Goal: Information Seeking & Learning: Learn about a topic

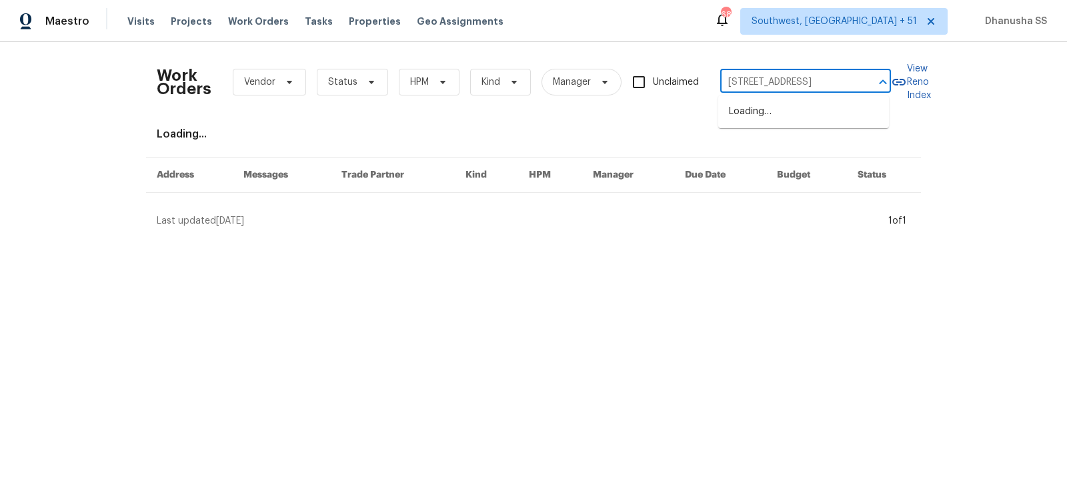
scroll to position [0, 69]
type input "[STREET_ADDRESS]"
click at [763, 119] on li "[STREET_ADDRESS]" at bounding box center [804, 112] width 171 height 22
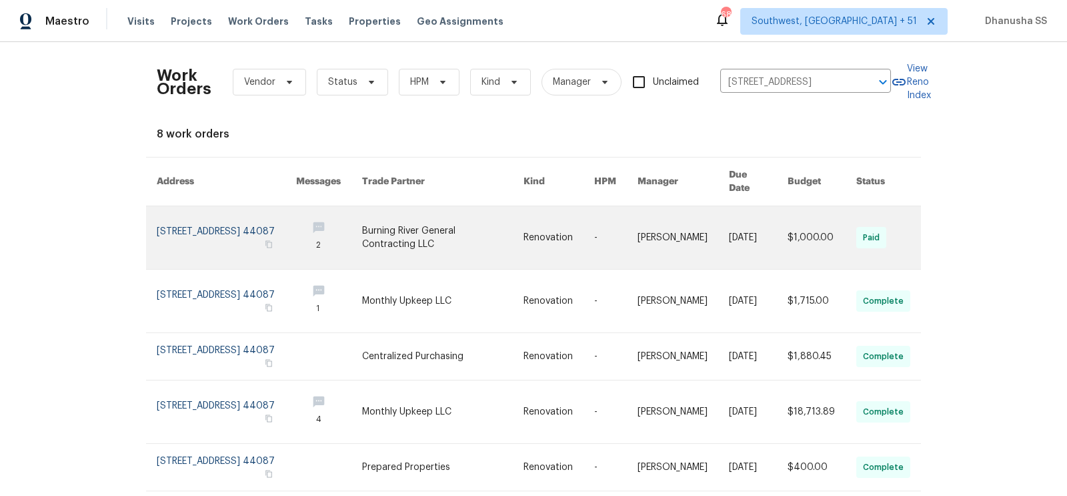
click at [276, 238] on link at bounding box center [226, 237] width 139 height 63
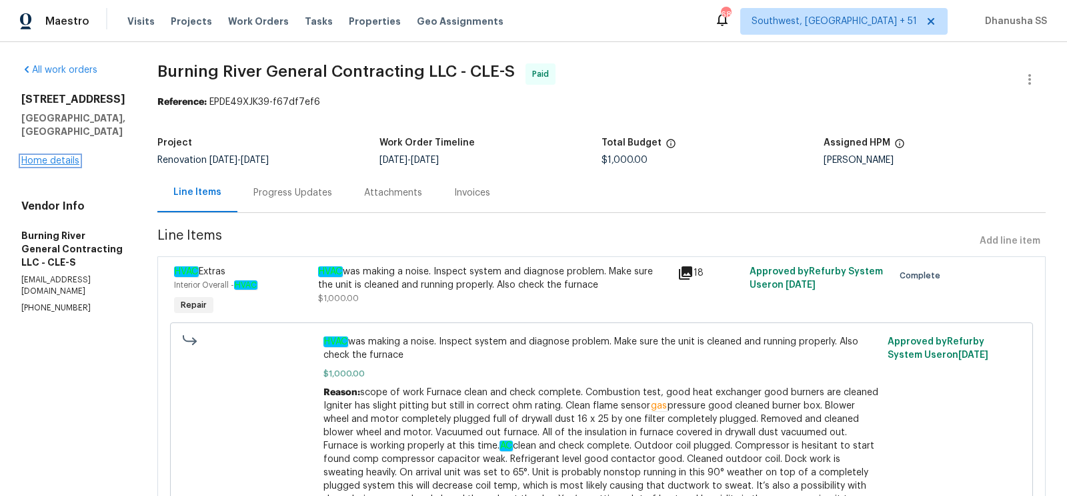
click at [49, 165] on link "Home details" at bounding box center [50, 160] width 58 height 9
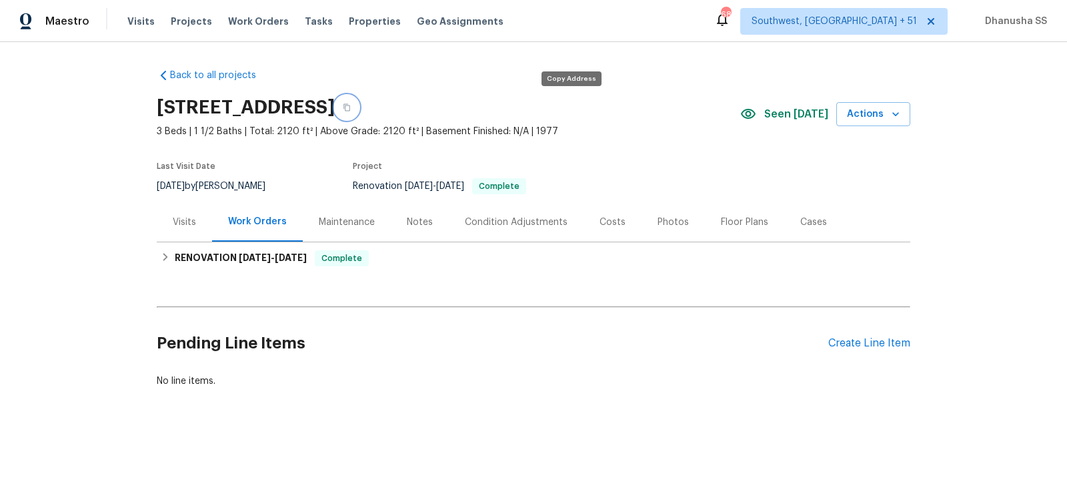
click at [359, 114] on button "button" at bounding box center [347, 107] width 24 height 24
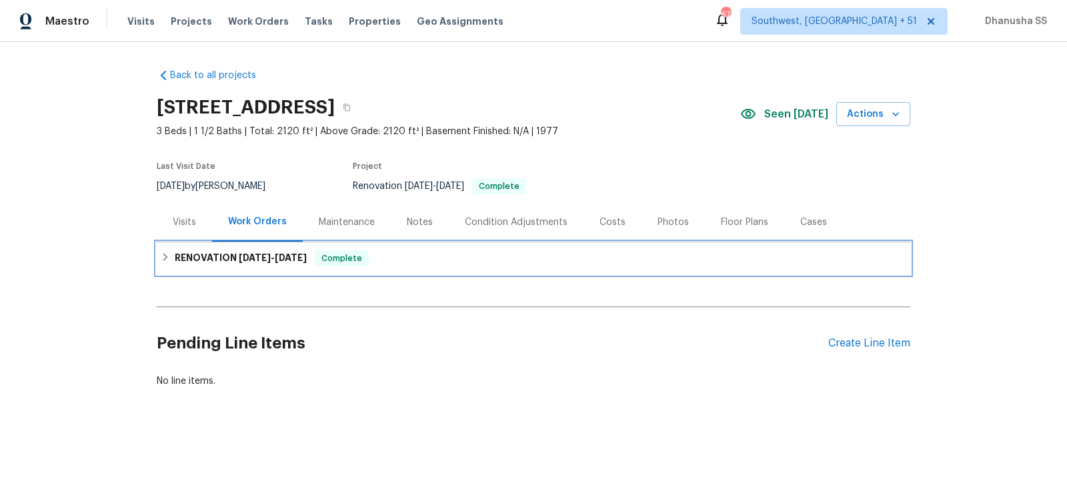
click at [416, 264] on div "RENOVATION [DATE] - [DATE] Complete" at bounding box center [534, 258] width 746 height 16
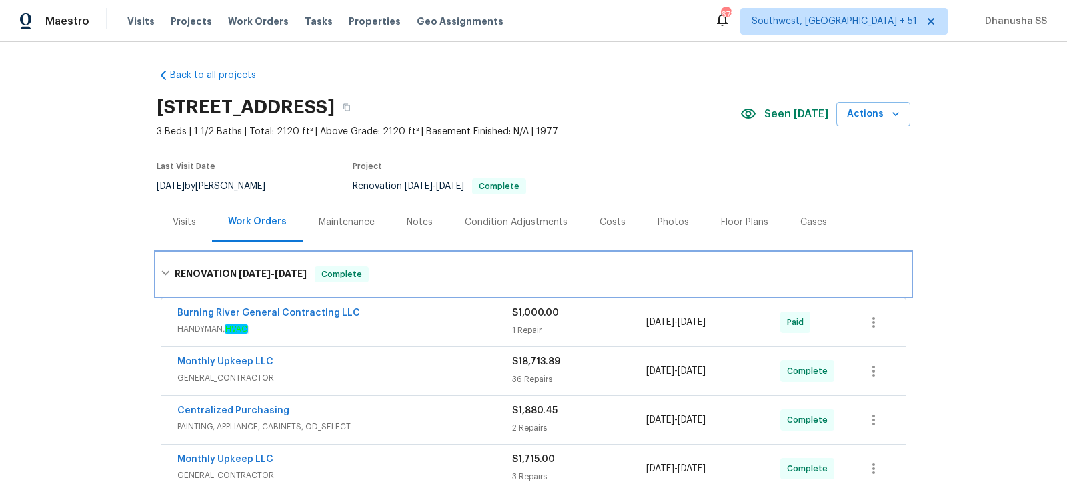
scroll to position [297, 0]
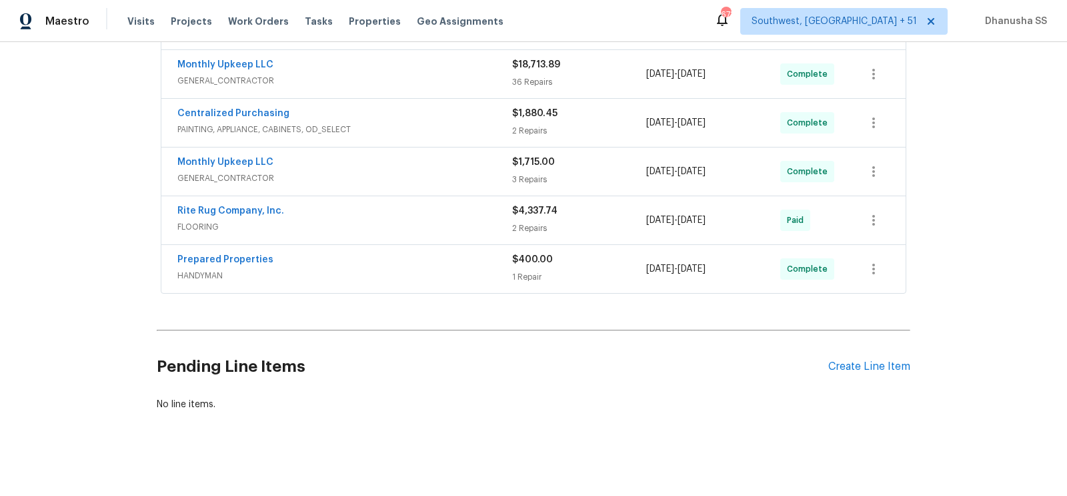
click at [474, 269] on span "HANDYMAN" at bounding box center [344, 275] width 335 height 13
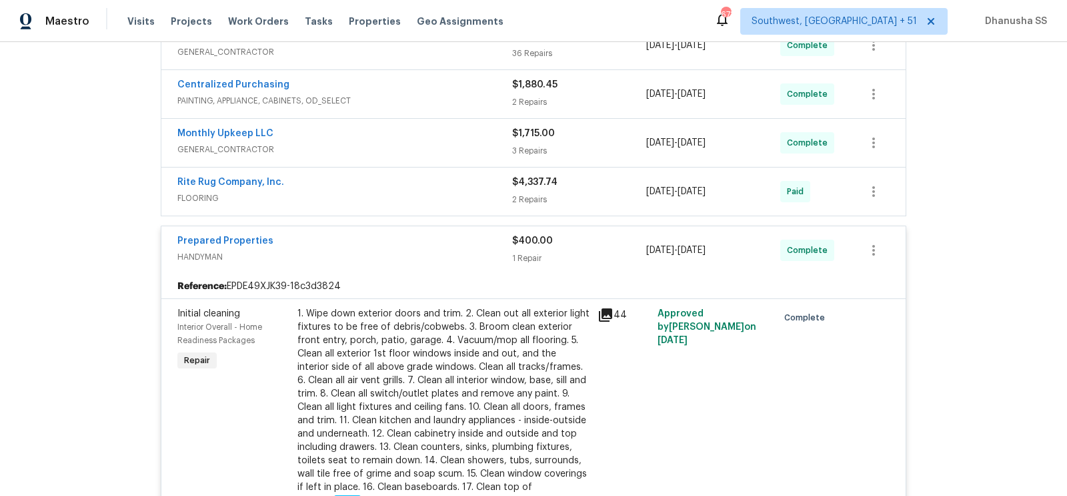
scroll to position [318, 0]
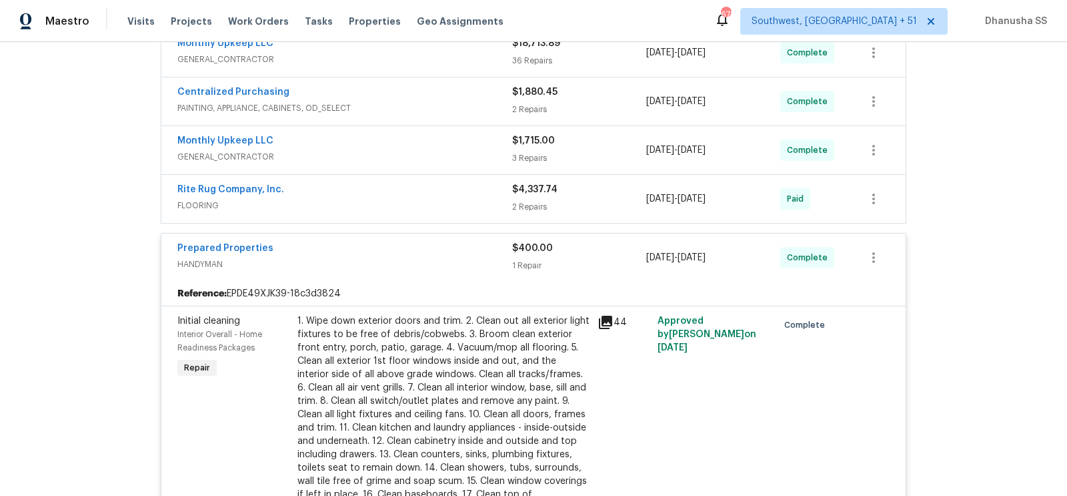
click at [440, 199] on span "FLOORING" at bounding box center [344, 205] width 335 height 13
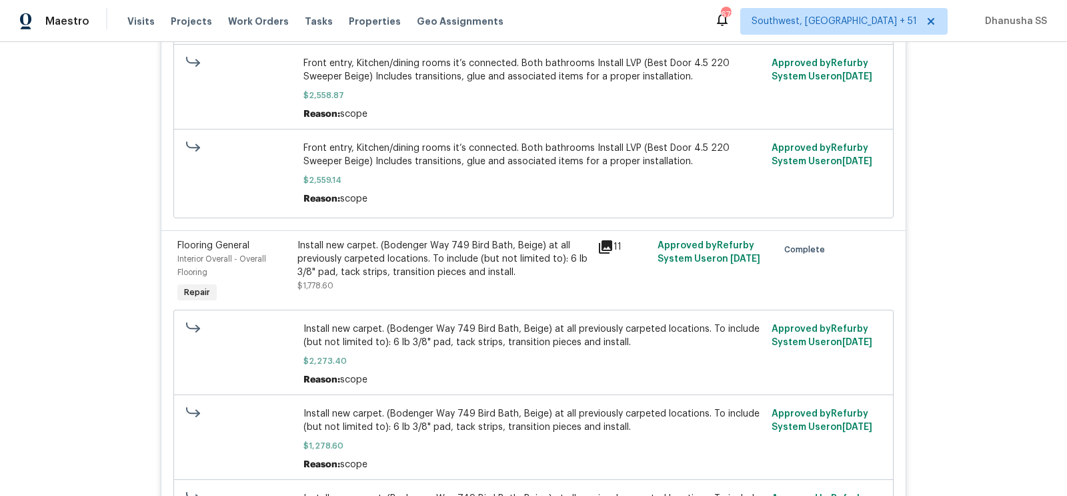
scroll to position [0, 0]
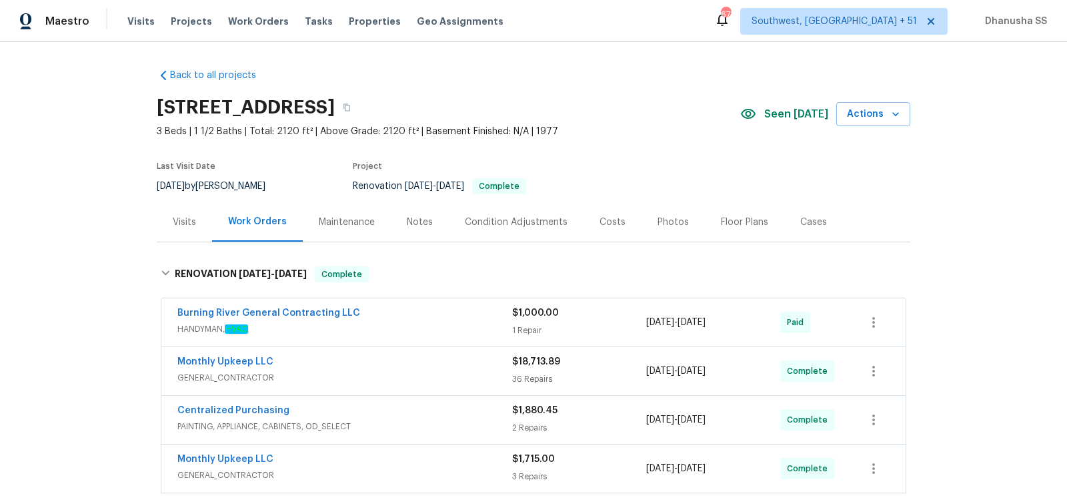
click at [189, 219] on div "Visits" at bounding box center [184, 221] width 23 height 13
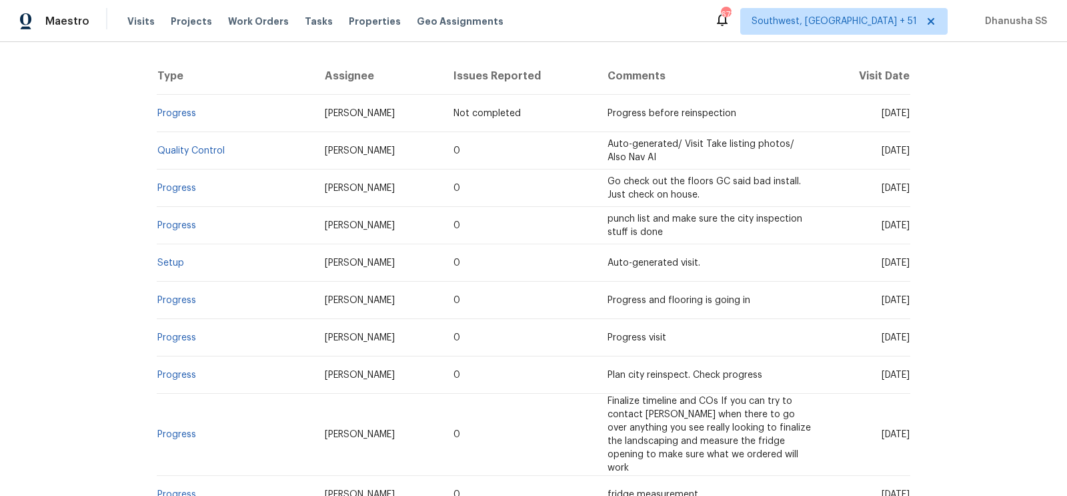
scroll to position [246, 0]
click at [177, 253] on td "Setup" at bounding box center [235, 264] width 157 height 37
click at [177, 260] on link "Setup" at bounding box center [170, 264] width 27 height 9
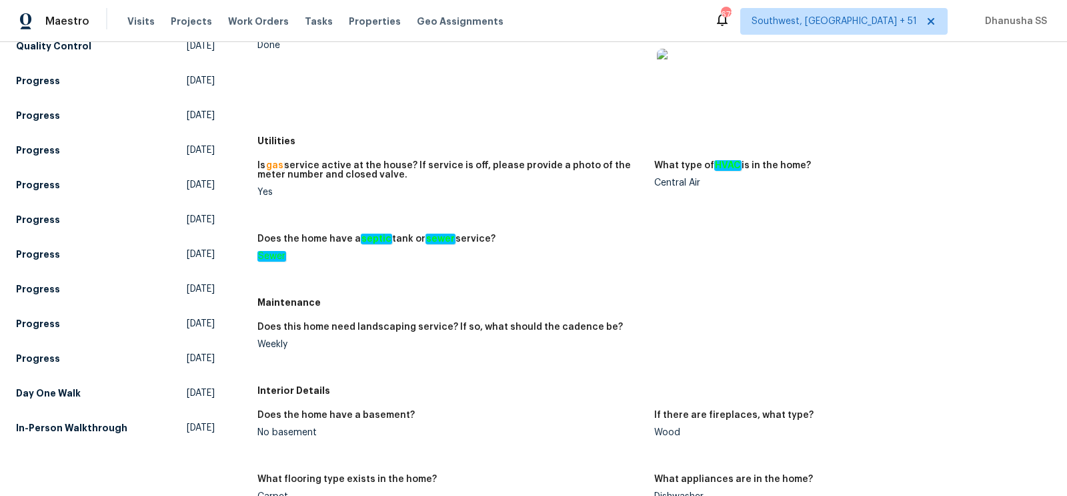
scroll to position [216, 0]
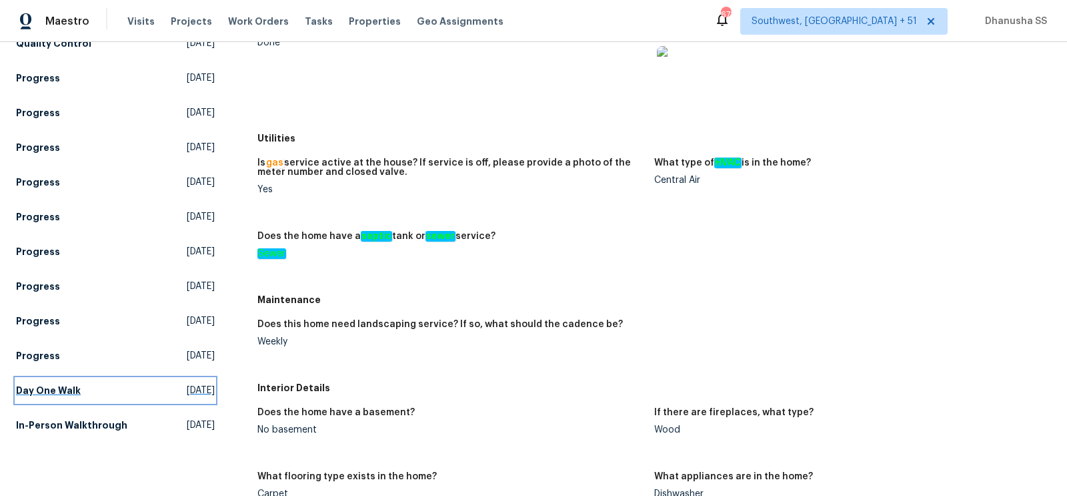
click at [35, 384] on h5 "Day One Walk" at bounding box center [48, 390] width 65 height 13
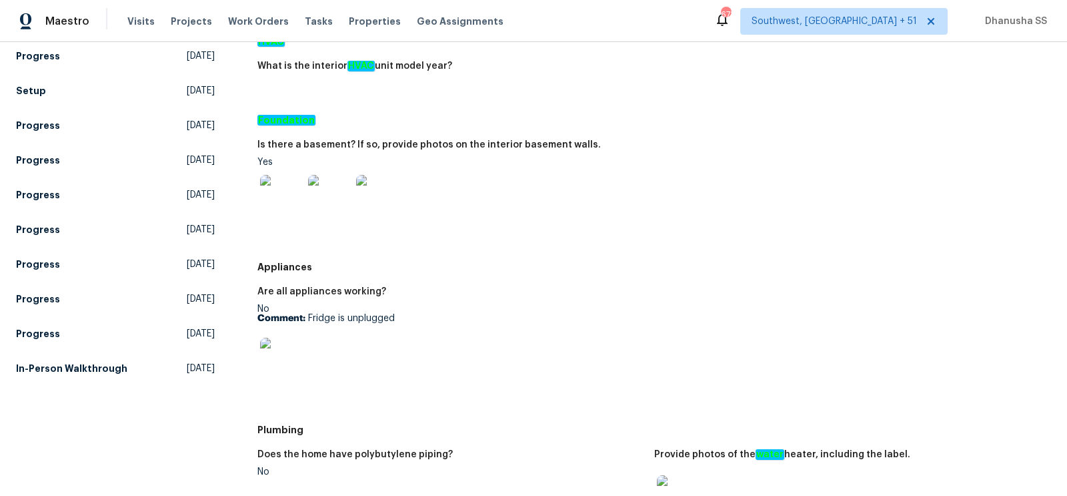
scroll to position [201, 0]
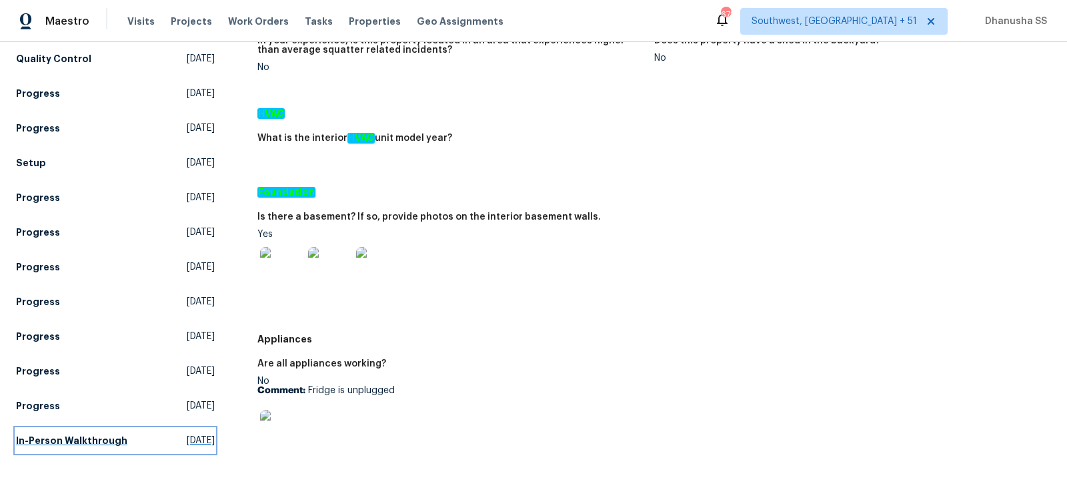
click at [50, 434] on h5 "In-Person Walkthrough" at bounding box center [71, 440] width 111 height 13
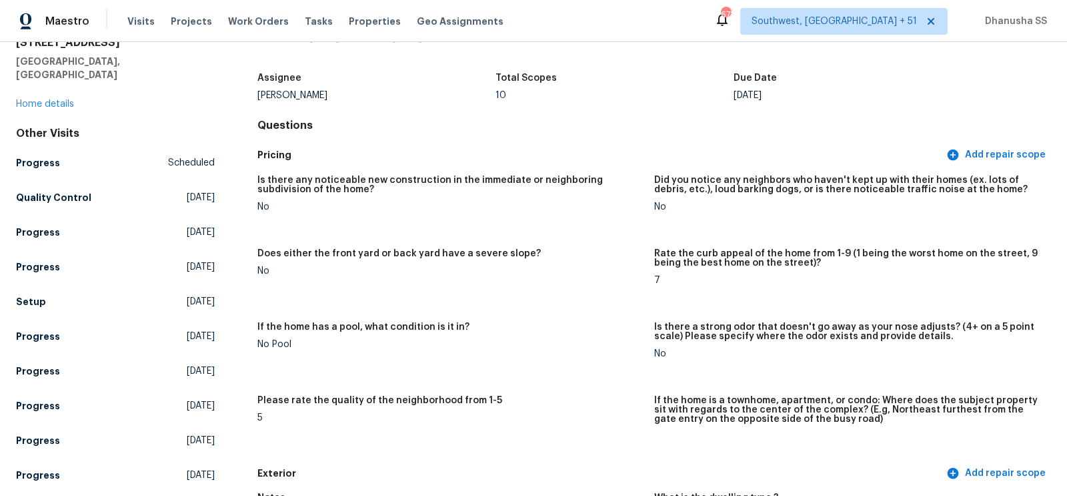
scroll to position [131, 0]
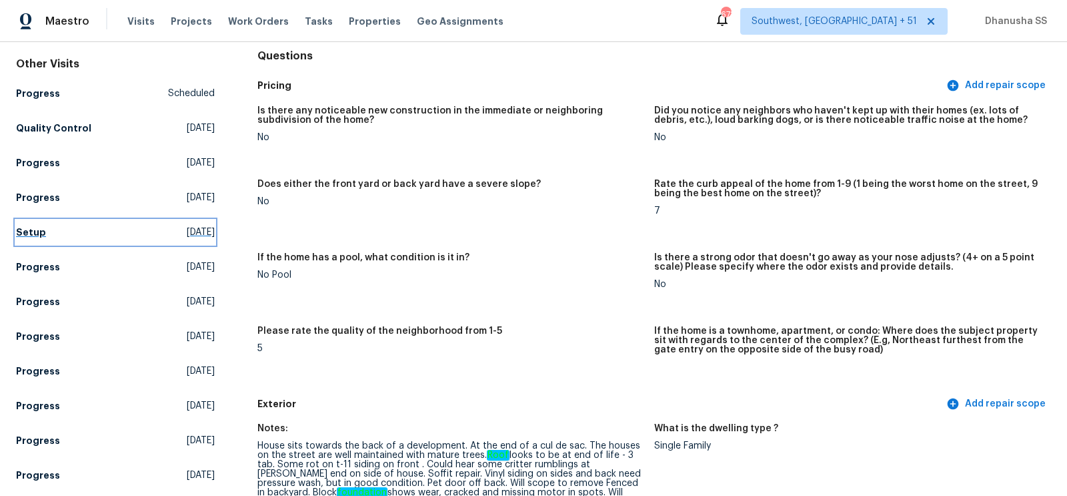
click at [27, 225] on h5 "Setup" at bounding box center [31, 231] width 30 height 13
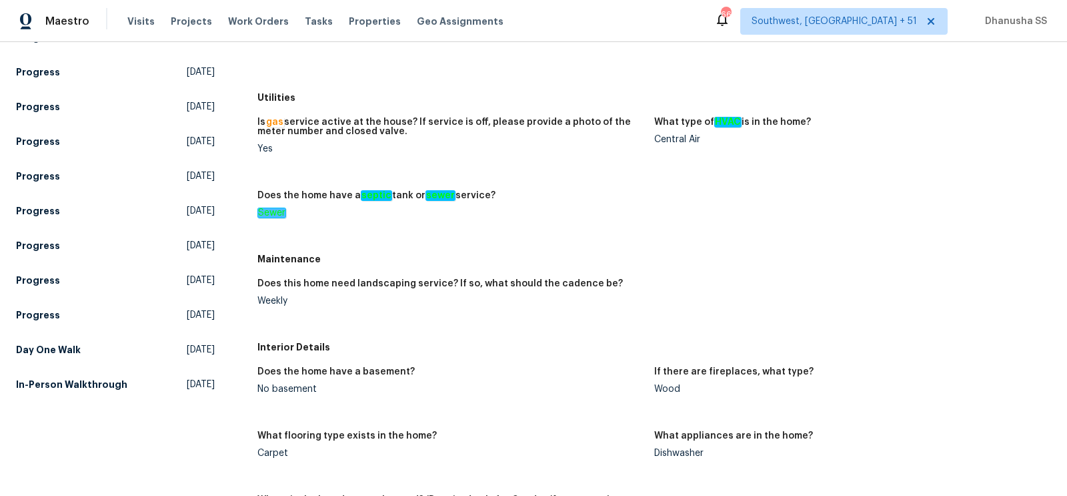
scroll to position [278, 0]
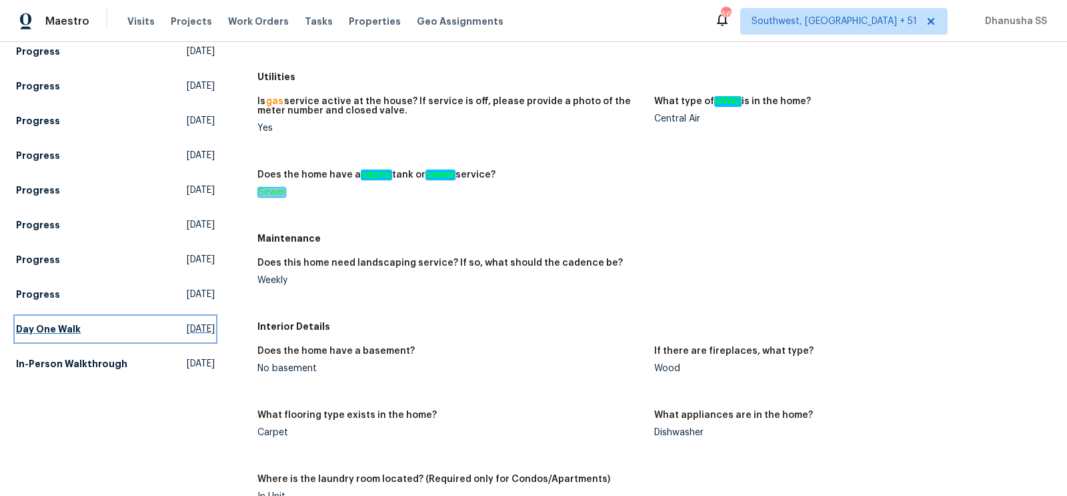
click at [187, 322] on span "Wed, Jun 25 2025" at bounding box center [201, 328] width 28 height 13
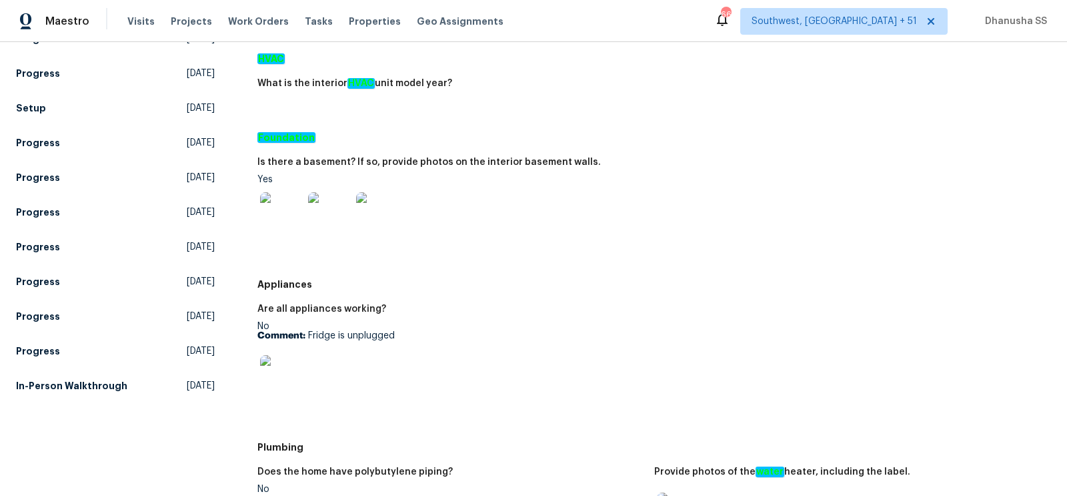
scroll to position [408, 0]
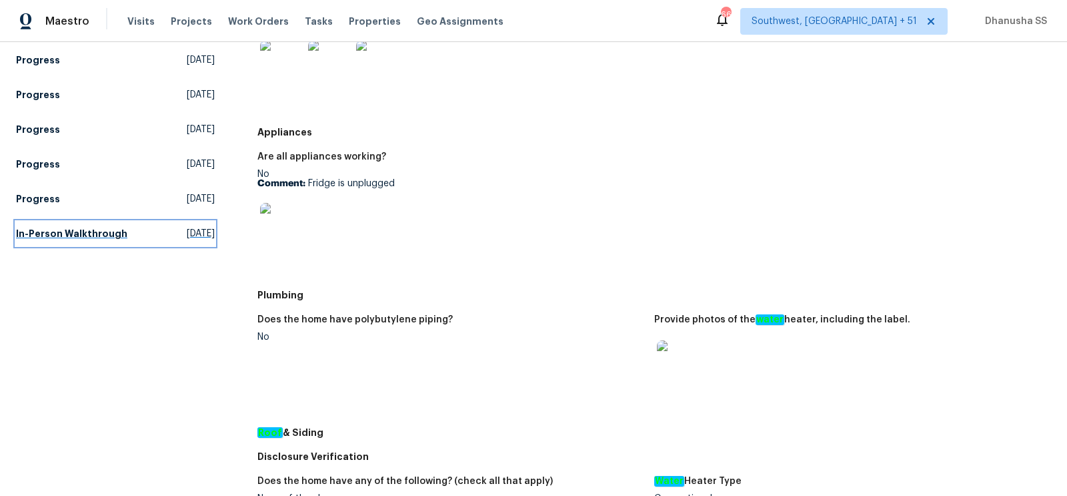
click at [78, 227] on h5 "In-Person Walkthrough" at bounding box center [71, 233] width 111 height 13
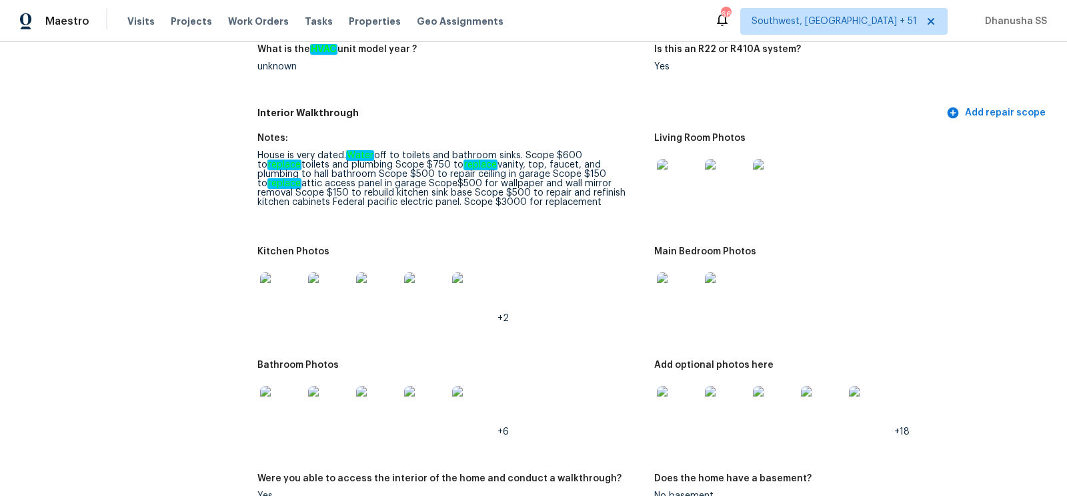
scroll to position [1458, 0]
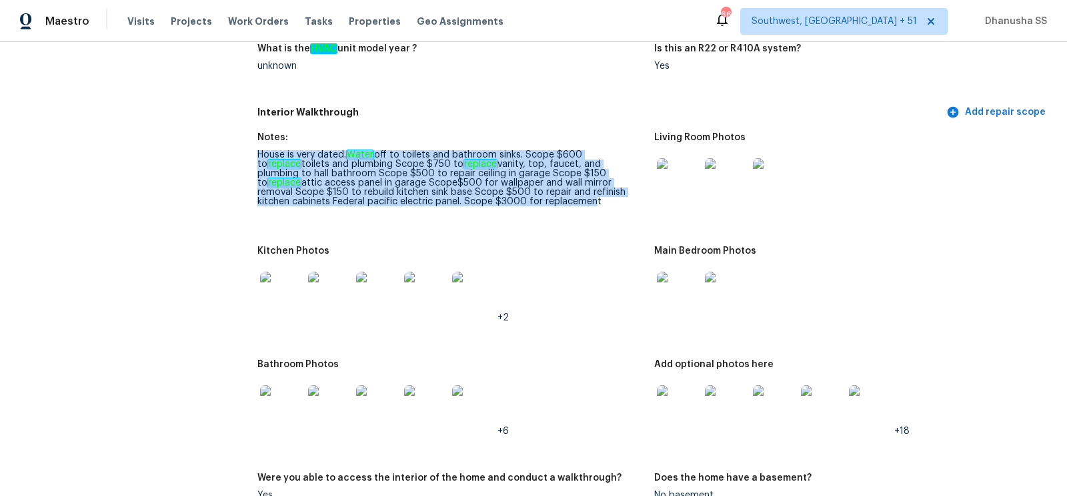
drag, startPoint x: 255, startPoint y: 151, endPoint x: 446, endPoint y: 196, distance: 196.8
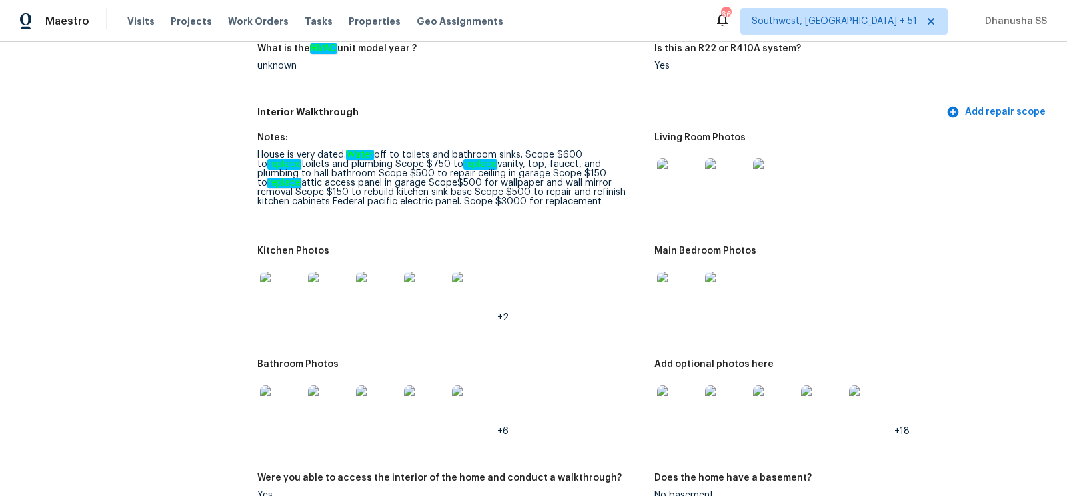
click at [501, 221] on figure "Notes: House is very dated. Water off to toilets and bathroom sinks. Scope $600…" at bounding box center [456, 181] width 397 height 97
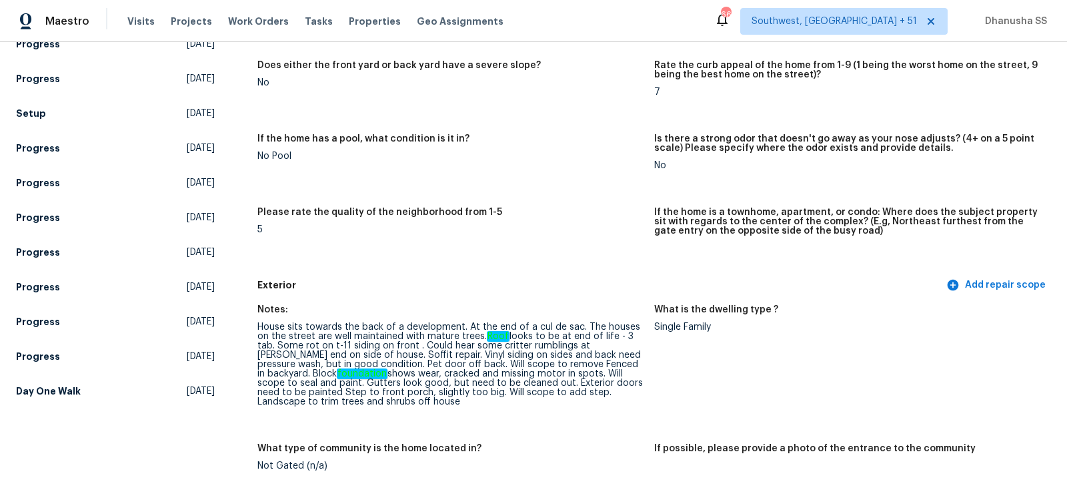
scroll to position [268, 0]
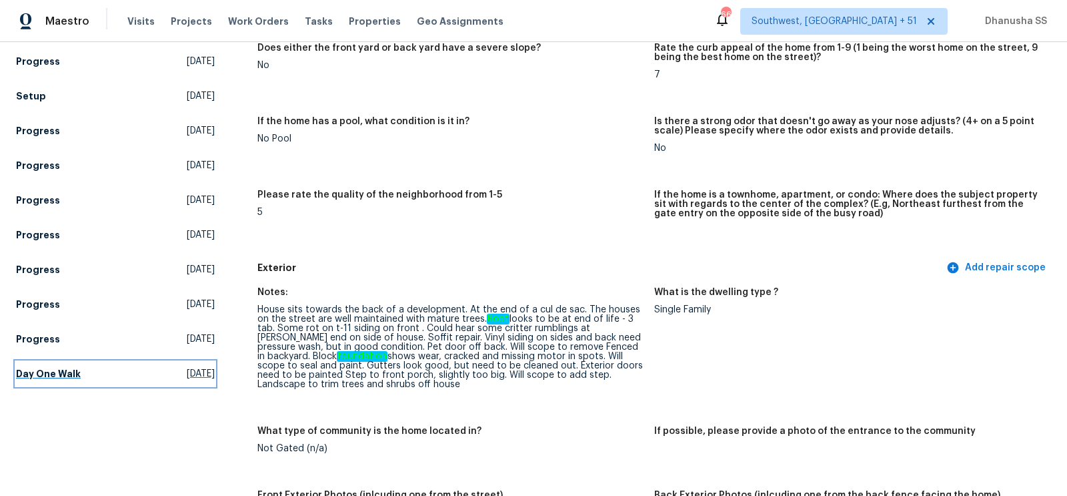
click at [187, 367] on span "Wed, Jun 25 2025" at bounding box center [201, 373] width 28 height 13
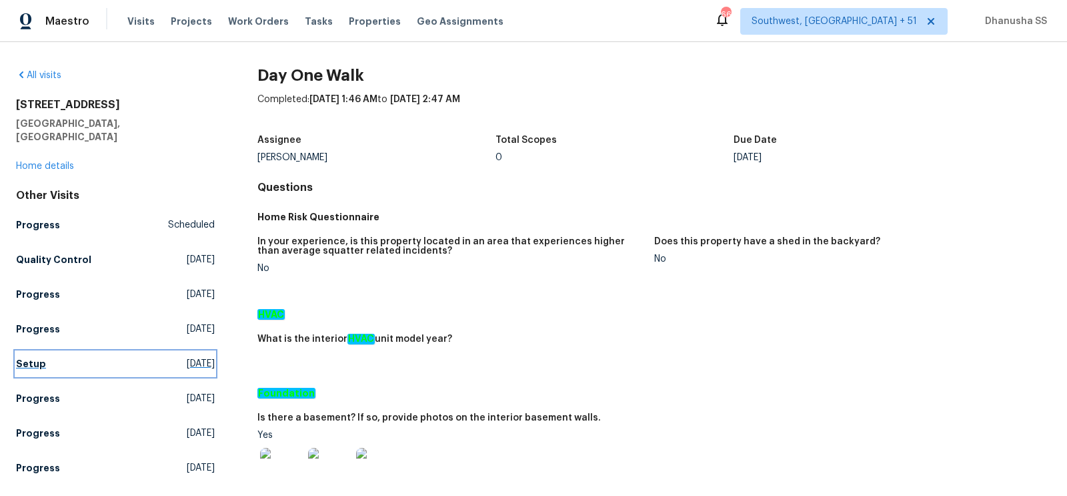
click at [187, 357] on span "Wed, Aug 06 2025" at bounding box center [201, 363] width 28 height 13
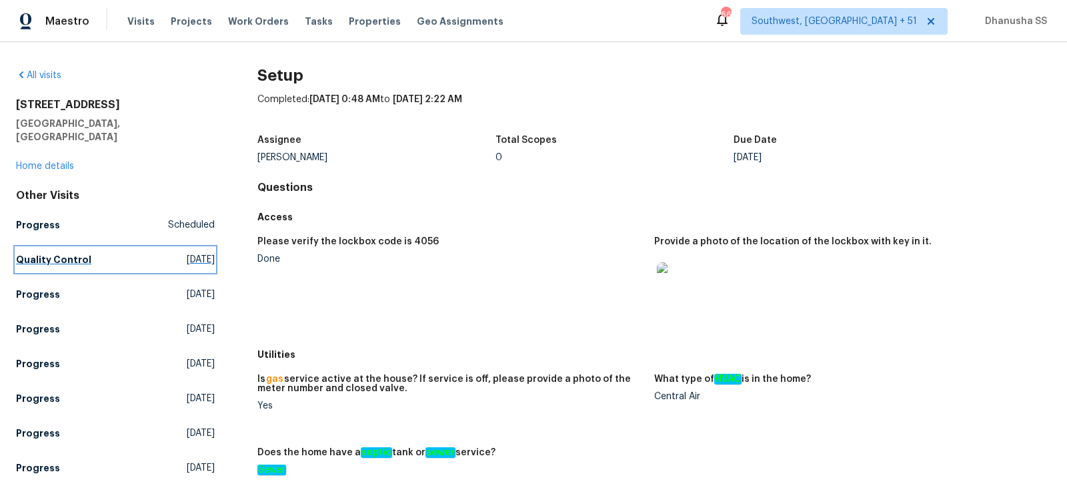
click at [189, 253] on span "Wed, Aug 13 2025" at bounding box center [201, 259] width 28 height 13
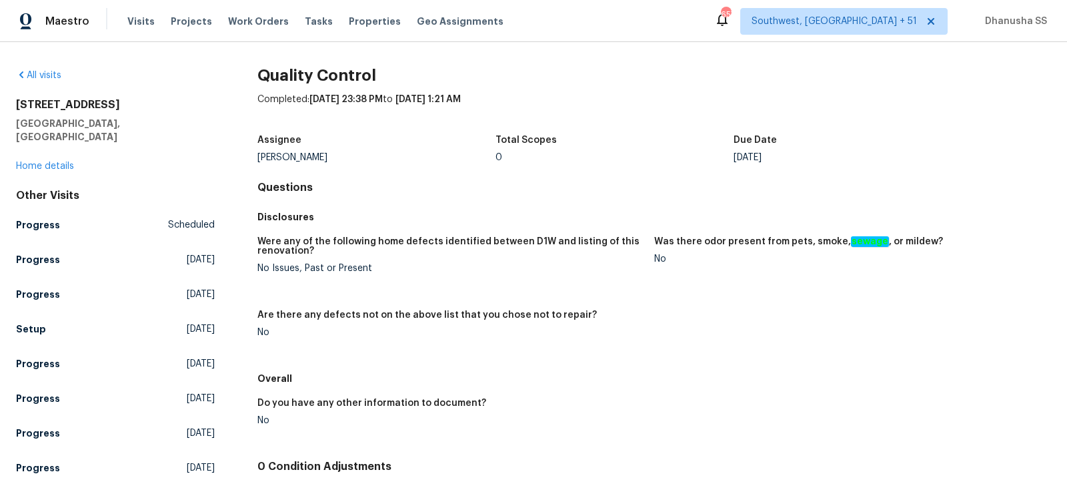
scroll to position [154, 0]
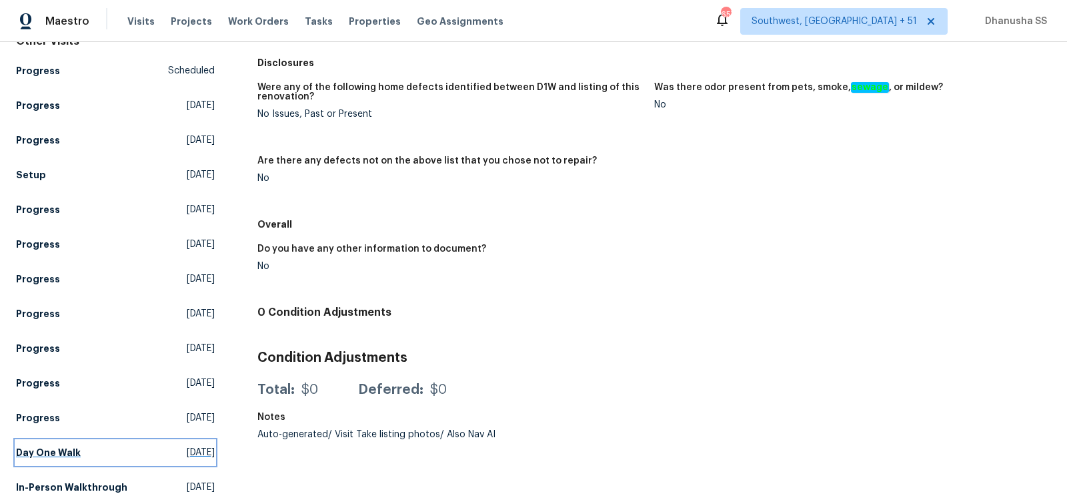
click at [93, 442] on link "Day One Walk Wed, Jun 25 2025" at bounding box center [115, 452] width 199 height 24
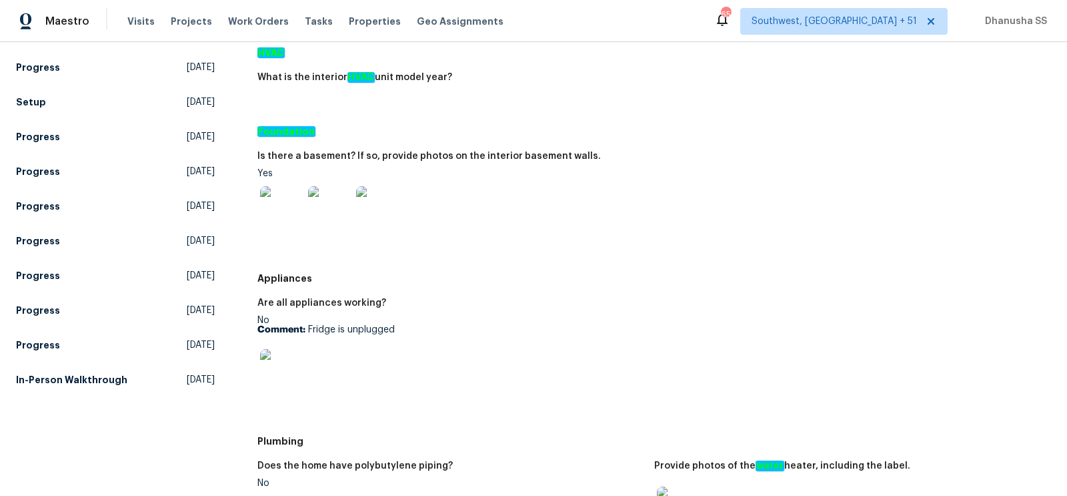
scroll to position [478, 0]
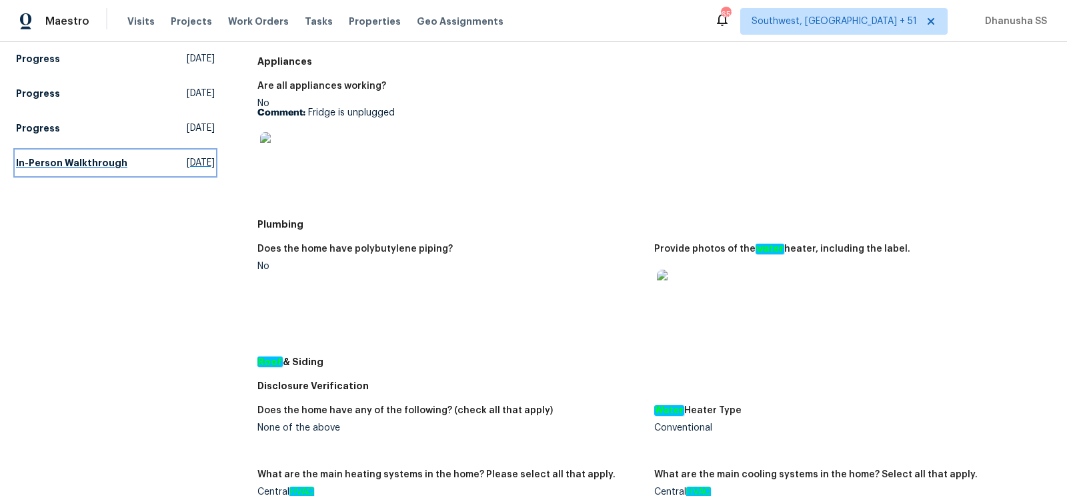
click at [125, 151] on link "In-Person Walkthrough Wed, May 21 2025" at bounding box center [115, 163] width 199 height 24
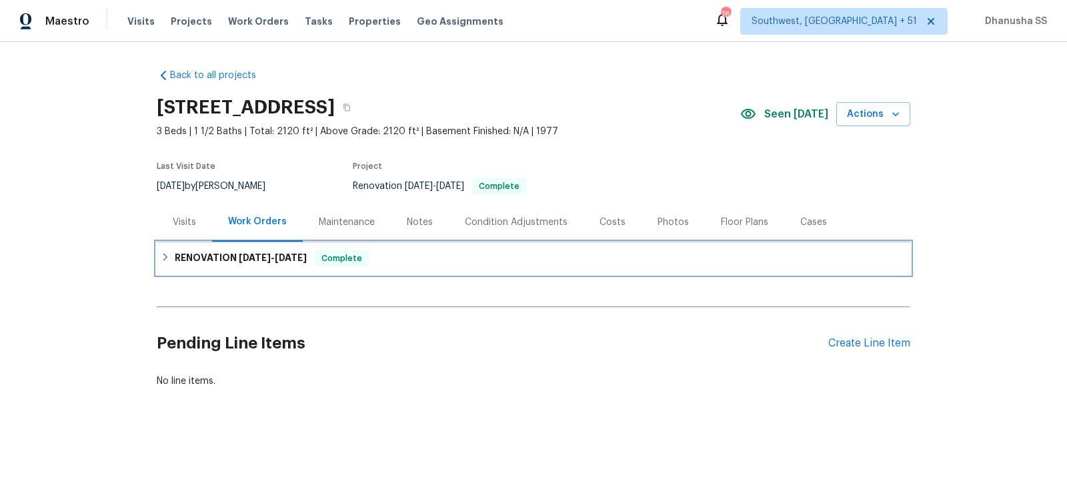
click at [356, 269] on div "RENOVATION [DATE] - [DATE] Complete" at bounding box center [534, 258] width 754 height 32
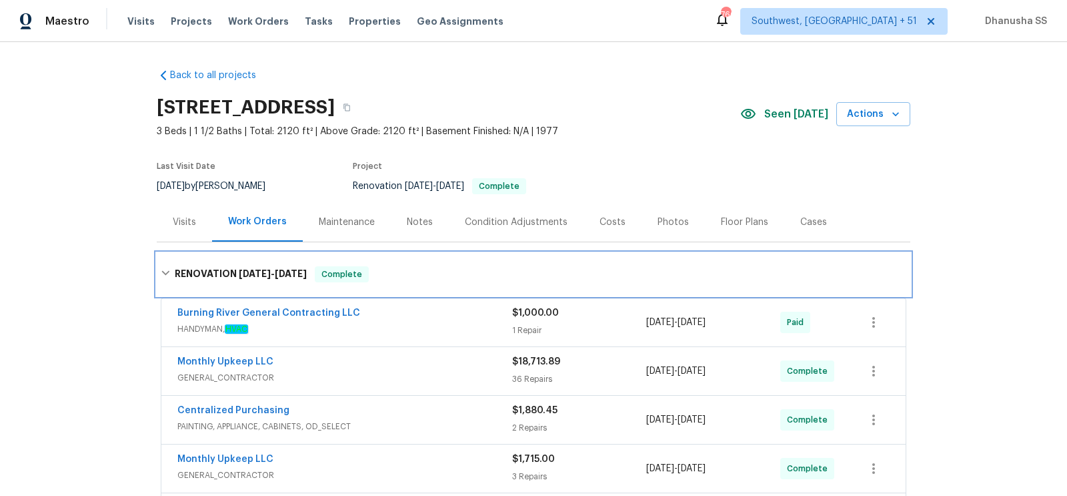
scroll to position [298, 0]
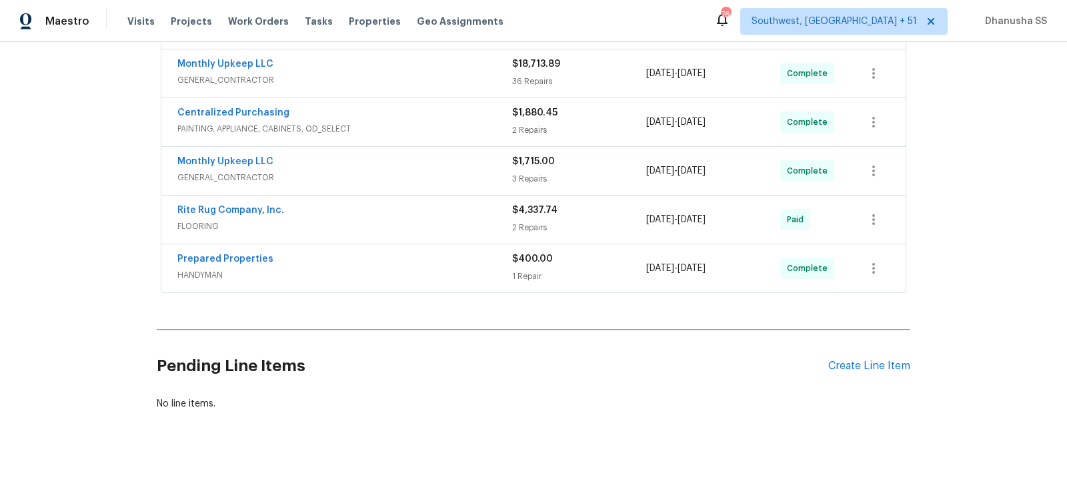
click at [470, 278] on div "Prepared Properties HANDYMAN" at bounding box center [344, 268] width 335 height 32
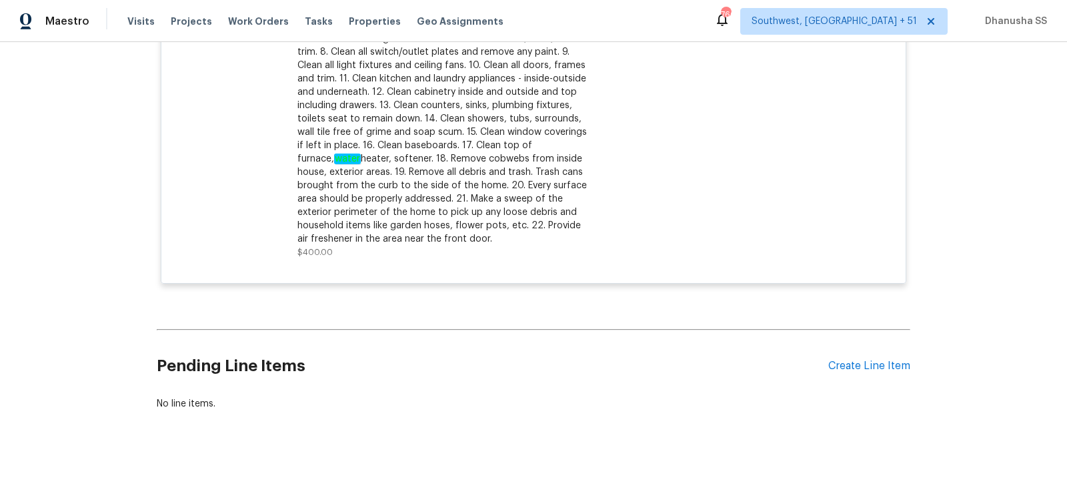
scroll to position [422, 0]
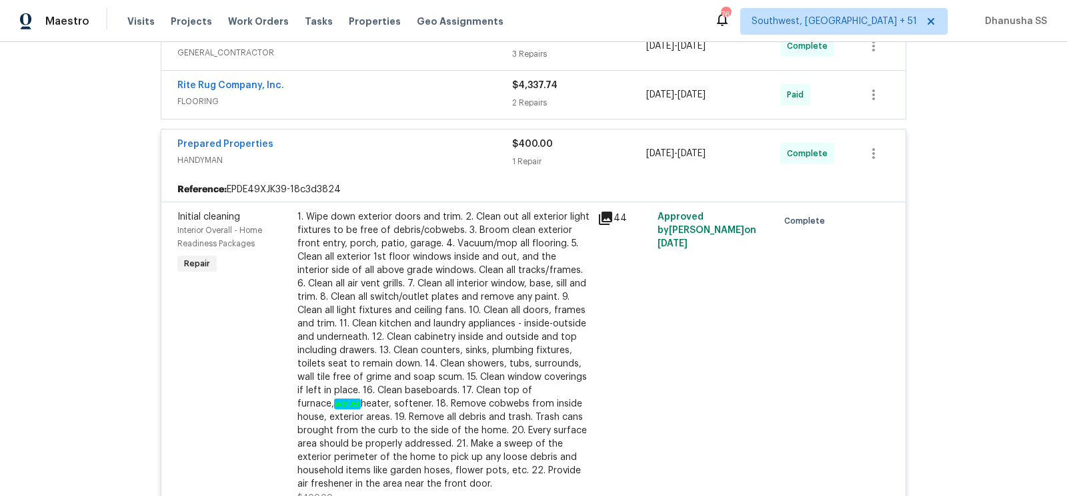
click at [471, 105] on div "Rite Rug Company, Inc. FLOORING" at bounding box center [344, 95] width 335 height 32
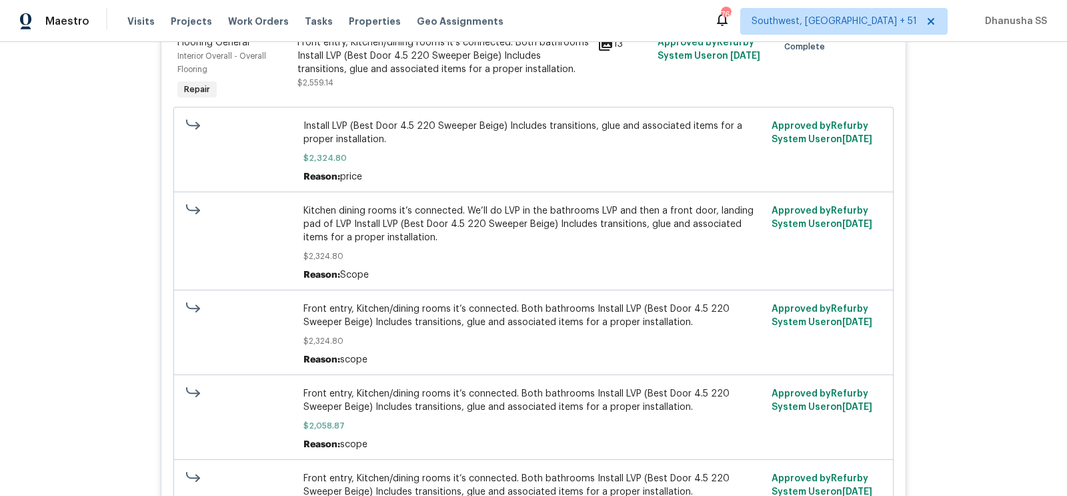
scroll to position [442, 0]
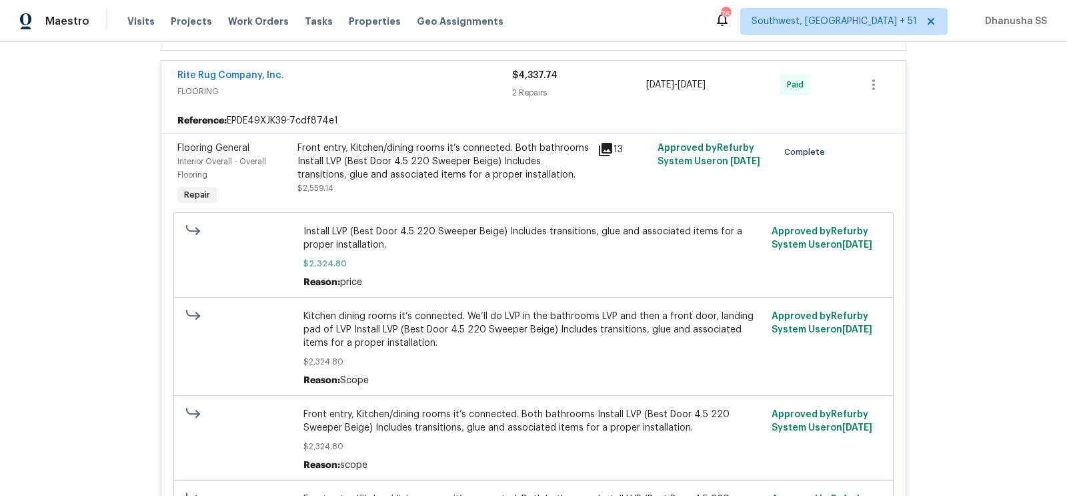
click at [393, 184] on div "Front entry, Kitchen/dining rooms it’s connected. Both bathrooms Install LVP (B…" at bounding box center [444, 167] width 292 height 53
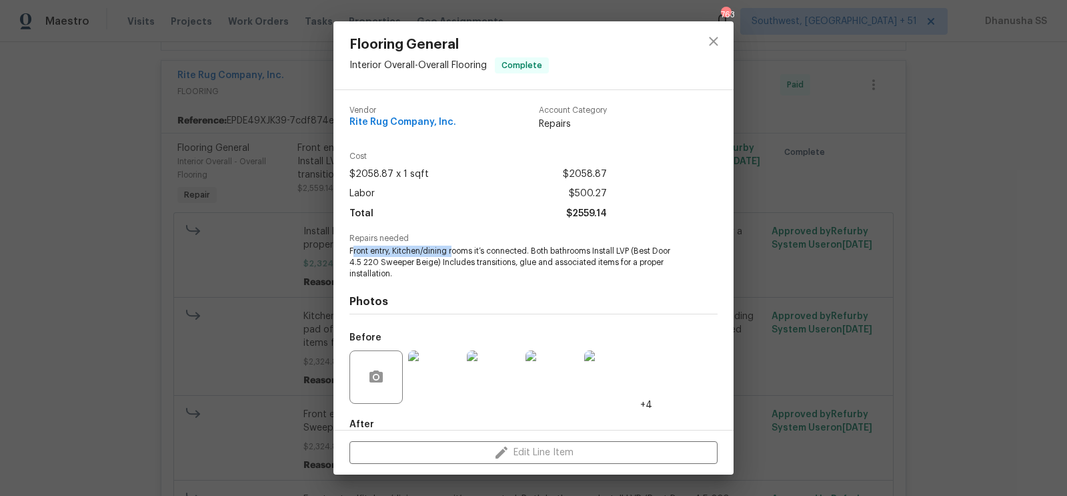
drag, startPoint x: 352, startPoint y: 254, endPoint x: 454, endPoint y: 252, distance: 102.1
click at [454, 252] on span "Front entry, Kitchen/dining rooms it’s connected. Both bathrooms Install LVP (B…" at bounding box center [516, 262] width 332 height 33
drag, startPoint x: 448, startPoint y: 250, endPoint x: 348, endPoint y: 250, distance: 100.1
click at [347, 250] on div "Vendor Rite Rug Company, Inc. Account Category Repairs Cost $2058.87 x 1 sqft $…" at bounding box center [534, 260] width 400 height 340
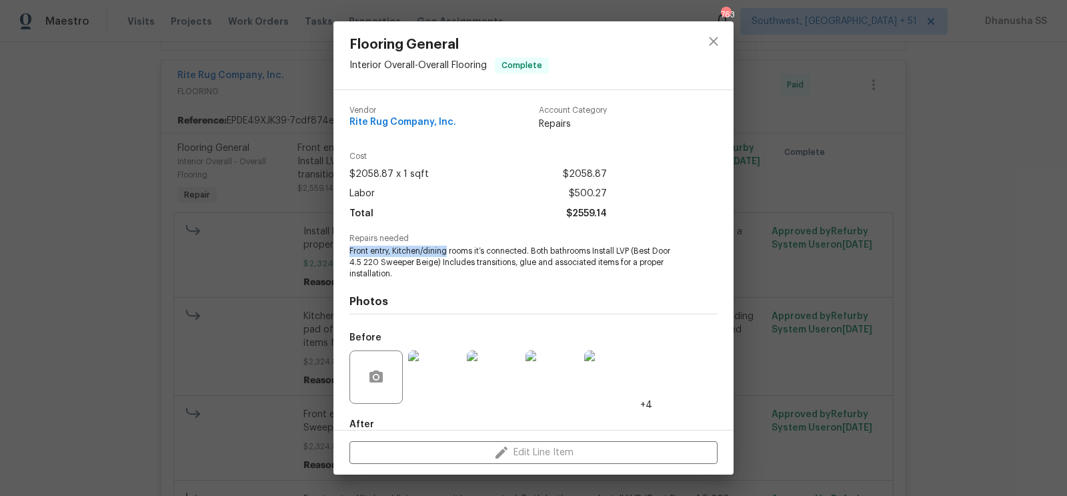
click at [348, 250] on div "Vendor Rite Rug Company, Inc. Account Category Repairs Cost $2058.87 x 1 sqft $…" at bounding box center [534, 260] width 400 height 340
drag, startPoint x: 348, startPoint y: 250, endPoint x: 473, endPoint y: 254, distance: 125.5
click at [473, 254] on div "Vendor Rite Rug Company, Inc. Account Category Repairs Cost $2058.87 x 1 sqft $…" at bounding box center [534, 260] width 400 height 340
click at [718, 42] on icon "close" at bounding box center [714, 41] width 16 height 16
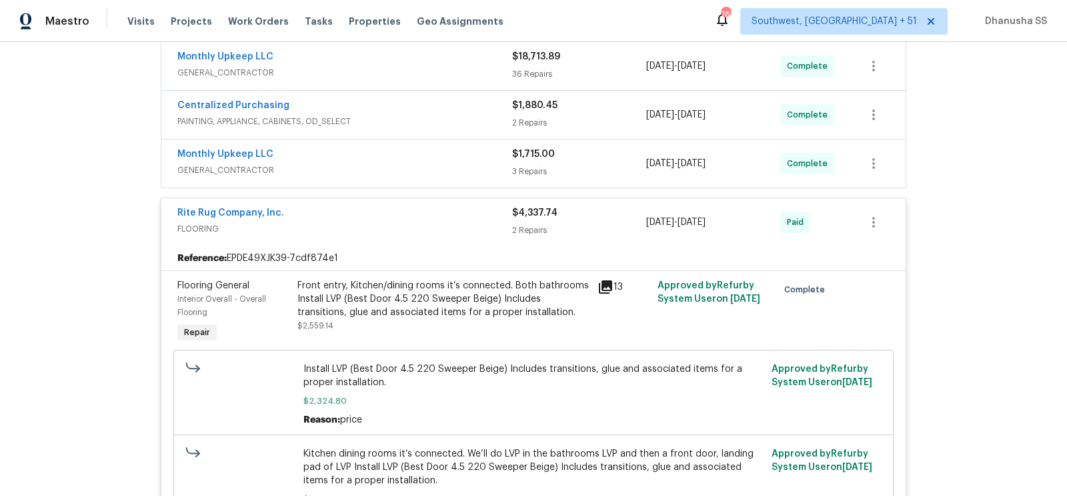
scroll to position [304, 0]
click at [430, 170] on span "GENERAL_CONTRACTOR" at bounding box center [344, 171] width 335 height 13
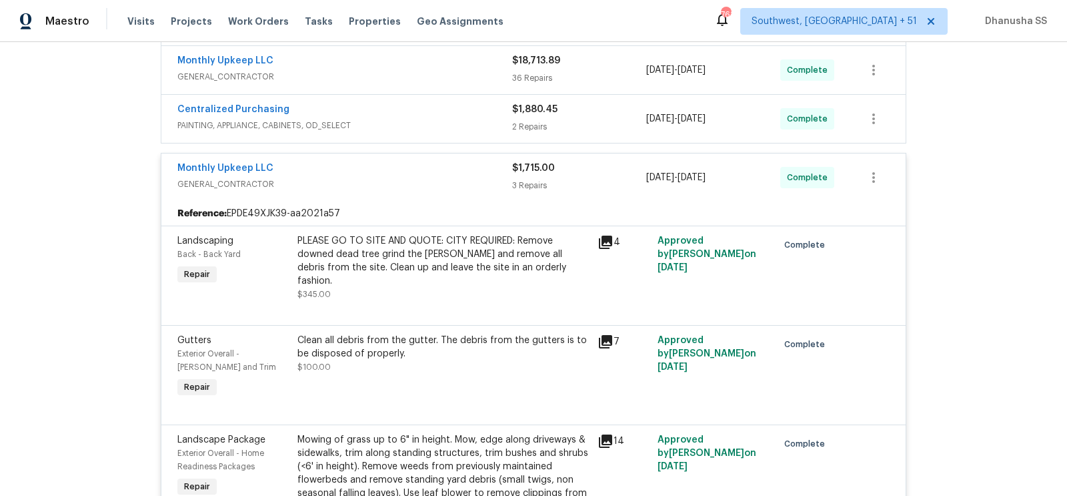
scroll to position [272, 0]
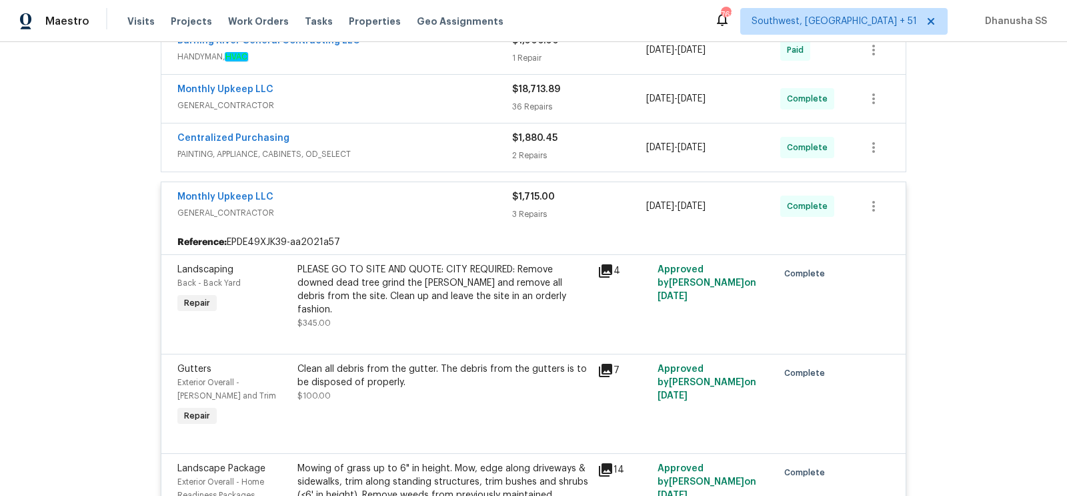
click at [442, 149] on span "PAINTING, APPLIANCE, CABINETS, OD_SELECT" at bounding box center [344, 153] width 335 height 13
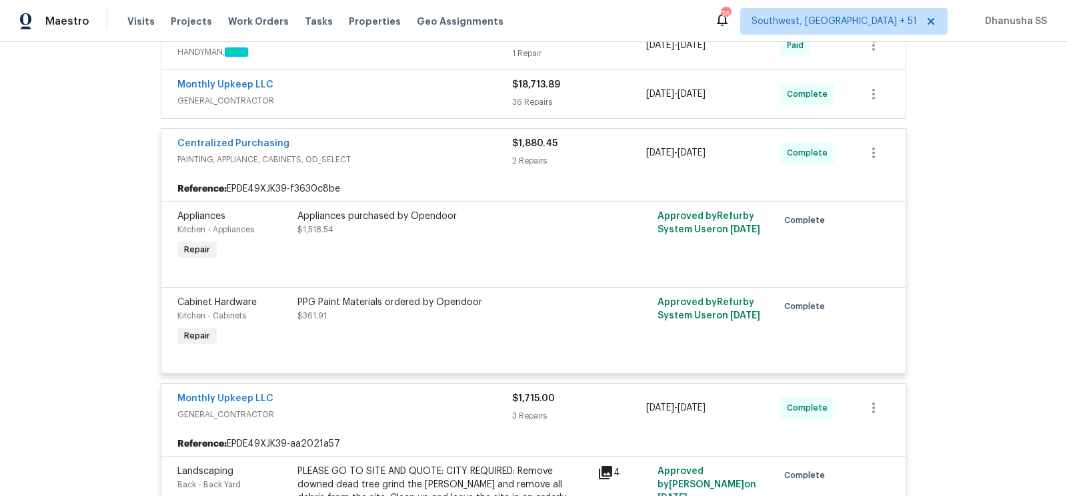
scroll to position [256, 0]
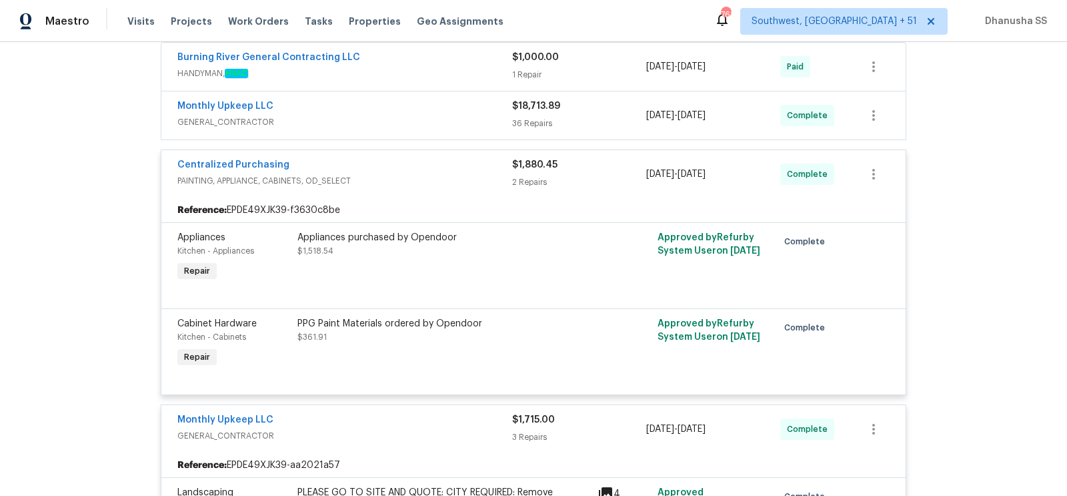
click at [476, 111] on div "Monthly Upkeep LLC" at bounding box center [344, 107] width 335 height 16
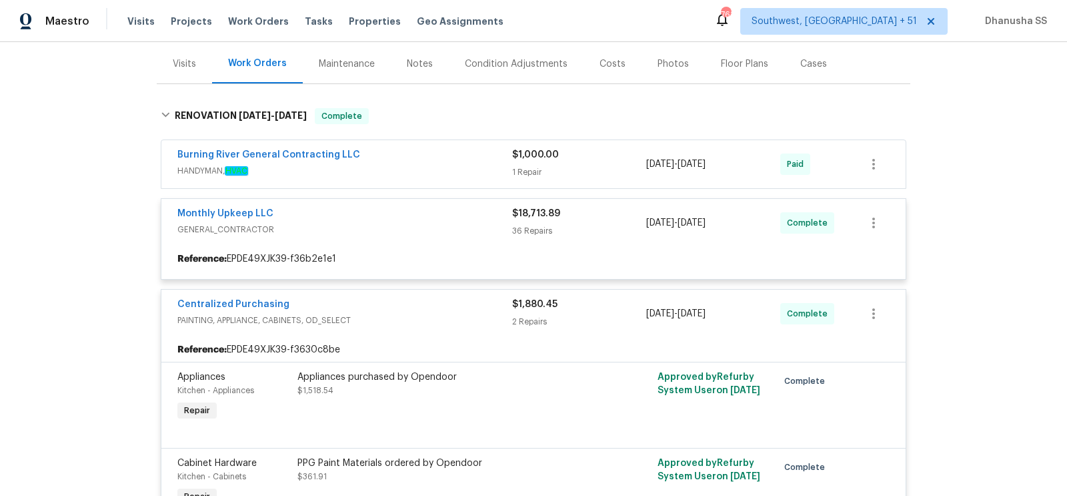
scroll to position [150, 0]
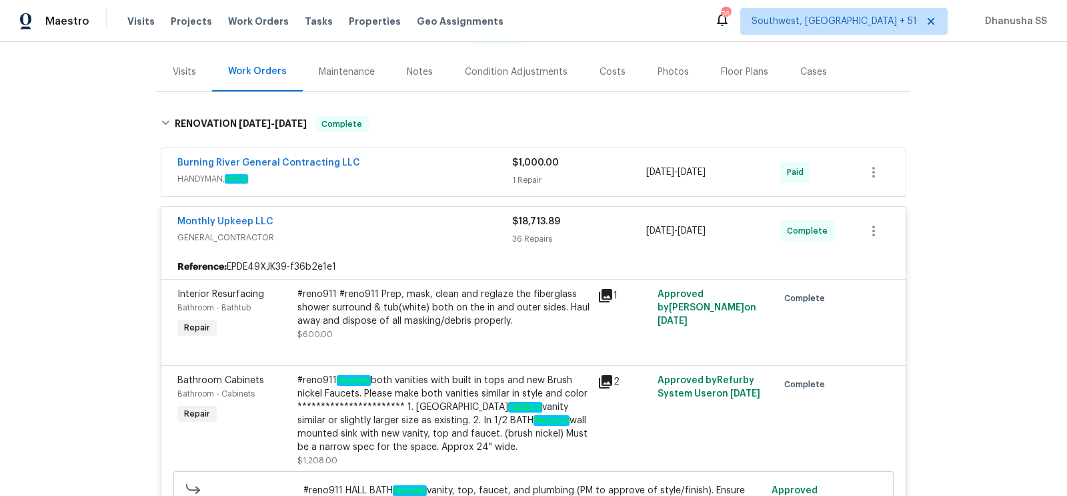
click at [471, 190] on div "Burning River General Contracting LLC HANDYMAN, HVAC $1,000.00 1 Repair [DATE] …" at bounding box center [533, 172] width 745 height 48
click at [470, 172] on span "HANDYMAN, HVAC" at bounding box center [344, 178] width 335 height 13
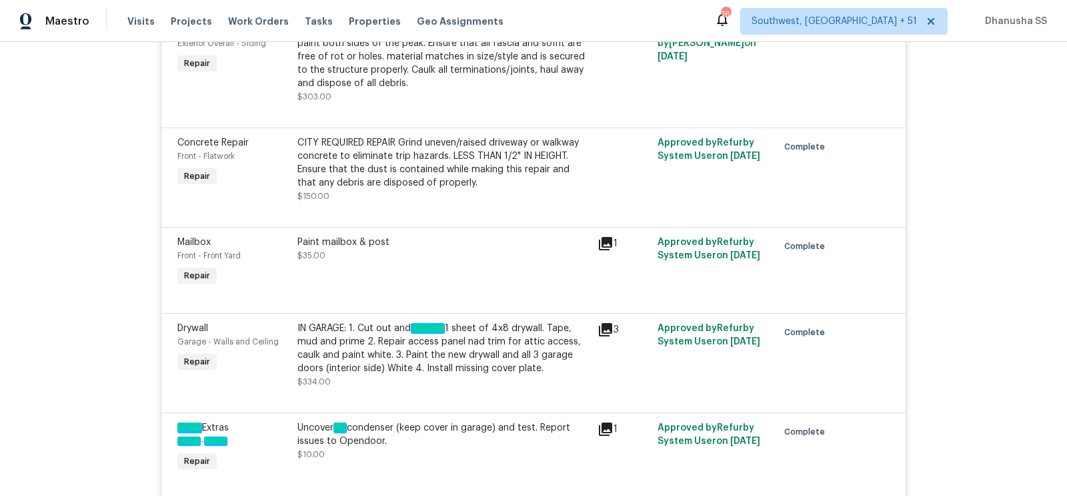
scroll to position [3409, 0]
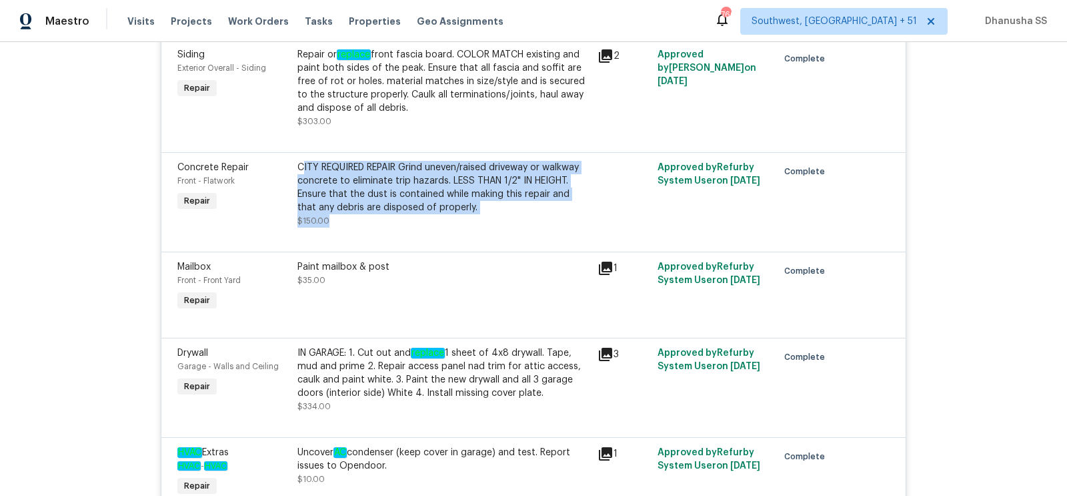
drag, startPoint x: 301, startPoint y: 131, endPoint x: 403, endPoint y: 179, distance: 112.8
click at [403, 179] on div "CITY REQUIRED REPAIR Grind uneven/raised driveway or walkway concrete to elimin…" at bounding box center [444, 194] width 292 height 67
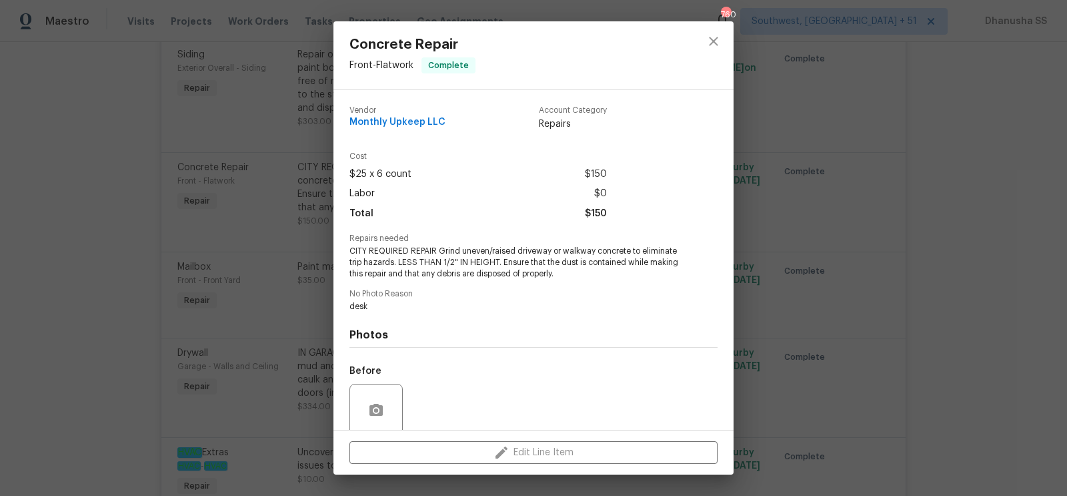
click at [888, 229] on div "Concrete Repair Front - Flatwork Complete Vendor Monthly Upkeep LLC Account Cat…" at bounding box center [533, 248] width 1067 height 496
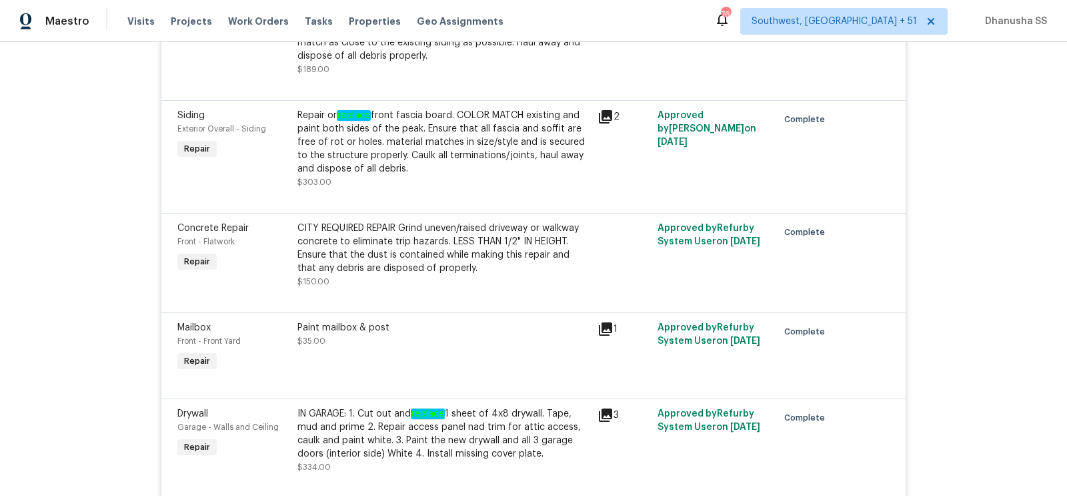
scroll to position [3343, 0]
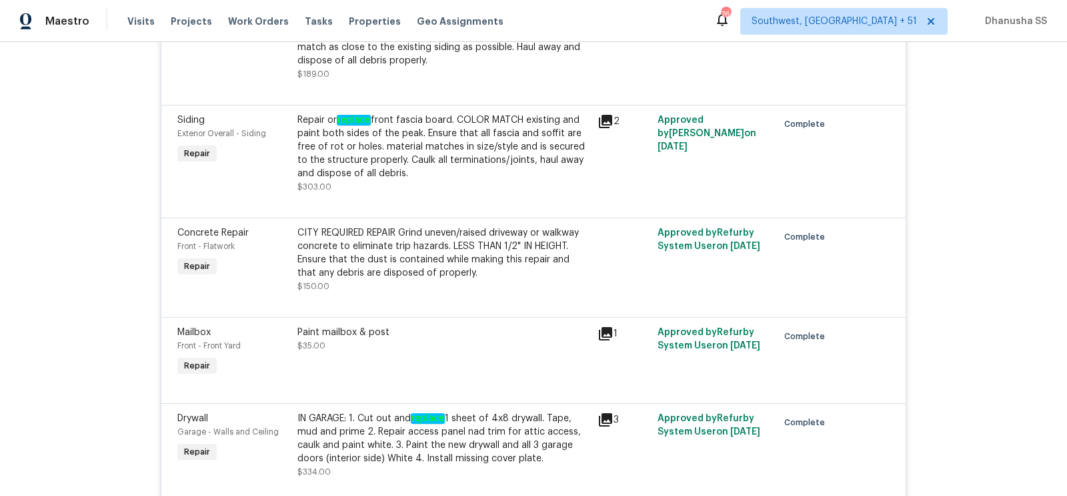
click at [522, 226] on div "CITY REQUIRED REPAIR Grind uneven/raised driveway or walkway concrete to elimin…" at bounding box center [444, 252] width 292 height 53
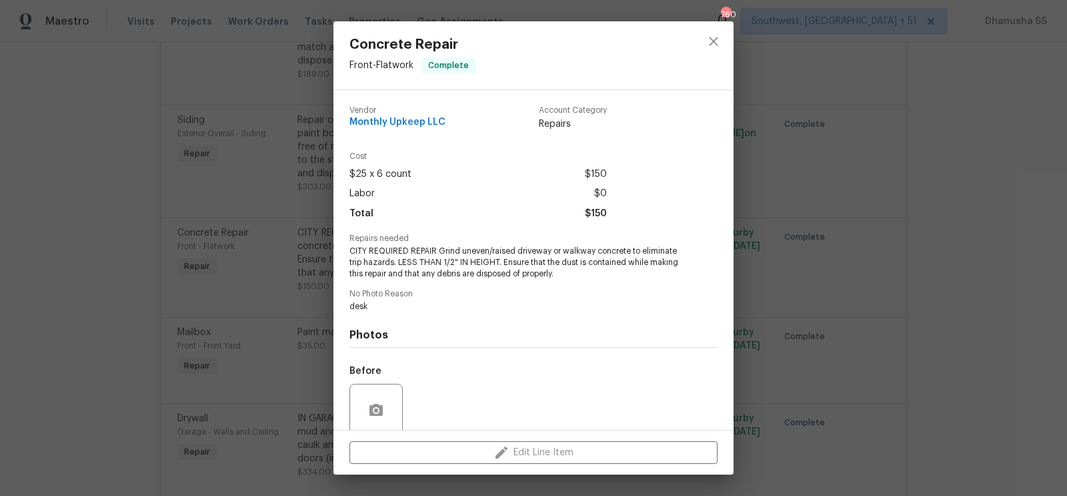
scroll to position [107, 0]
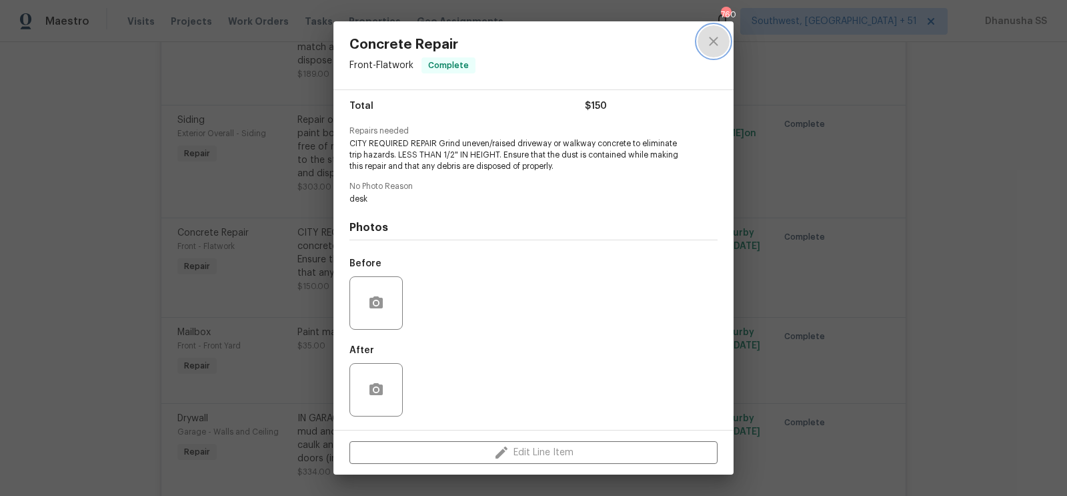
click at [709, 54] on button "close" at bounding box center [714, 41] width 32 height 32
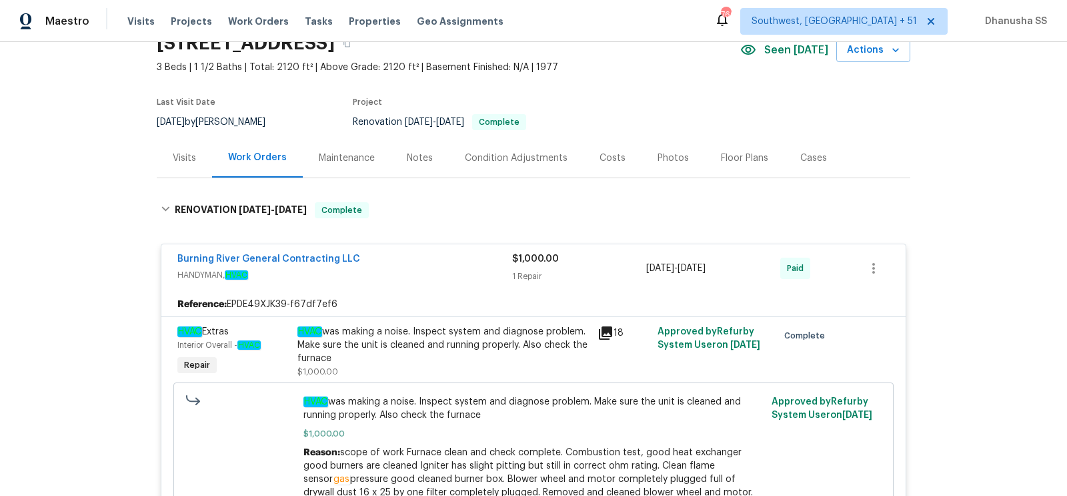
scroll to position [0, 0]
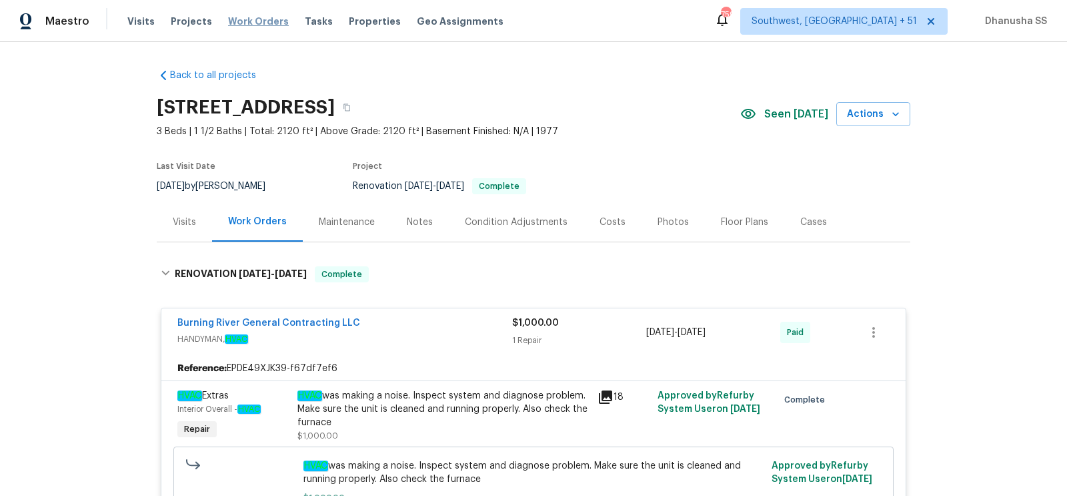
click at [240, 27] on span "Work Orders" at bounding box center [258, 21] width 61 height 13
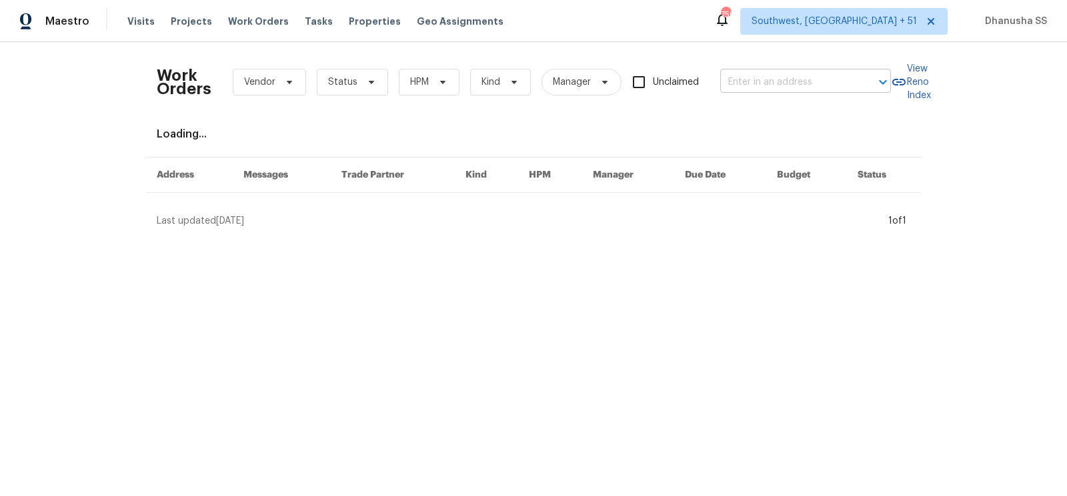
click at [785, 81] on input "text" at bounding box center [787, 82] width 133 height 21
paste input "[STREET_ADDRESS]"
type input "[STREET_ADDRESS]"
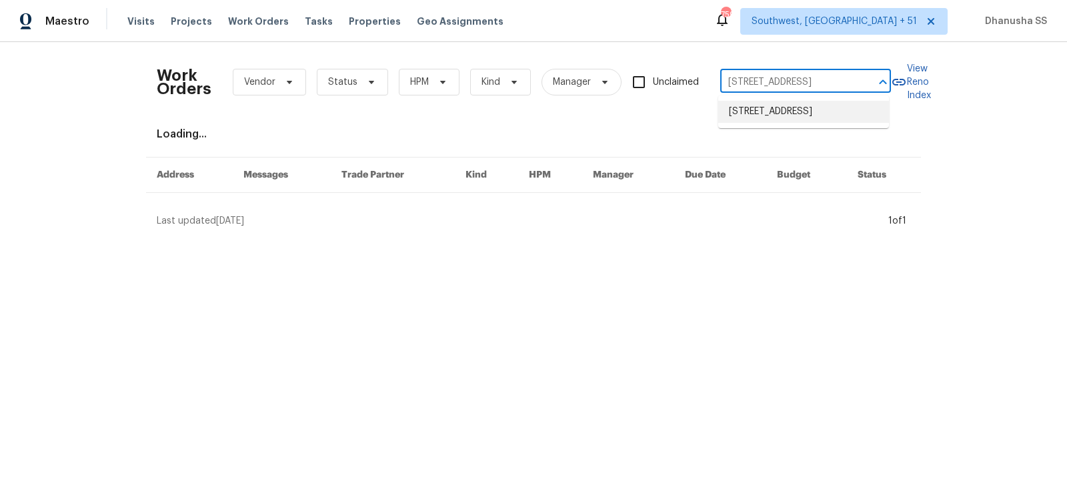
click at [787, 112] on li "[STREET_ADDRESS]" at bounding box center [804, 112] width 171 height 22
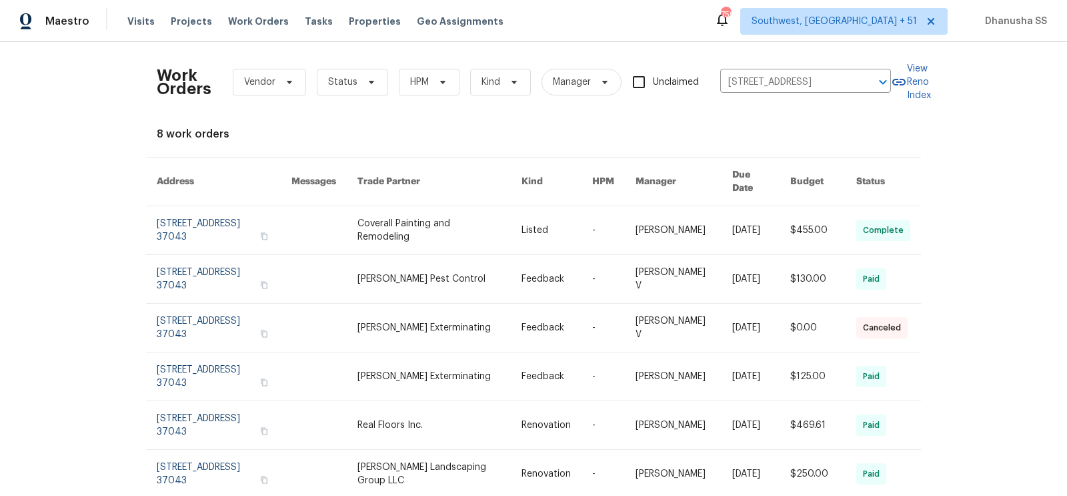
click at [409, 209] on link at bounding box center [440, 230] width 164 height 48
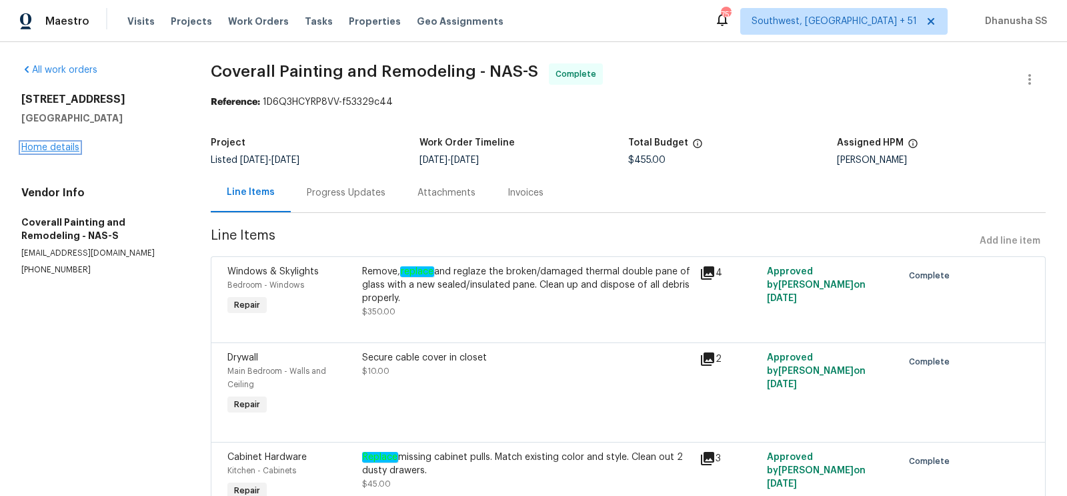
click at [53, 149] on link "Home details" at bounding box center [50, 147] width 58 height 9
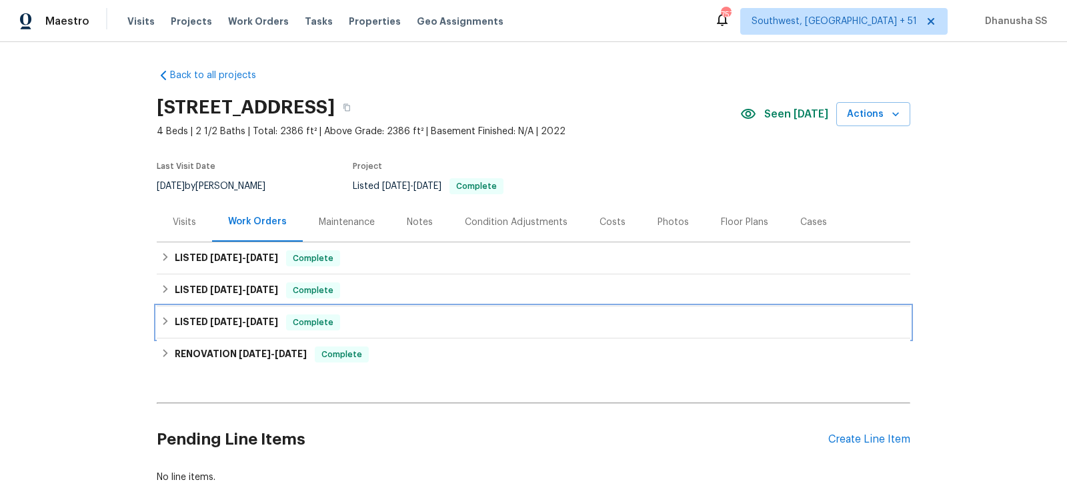
click at [408, 319] on div "LISTED [DATE] - [DATE] Complete" at bounding box center [534, 322] width 746 height 16
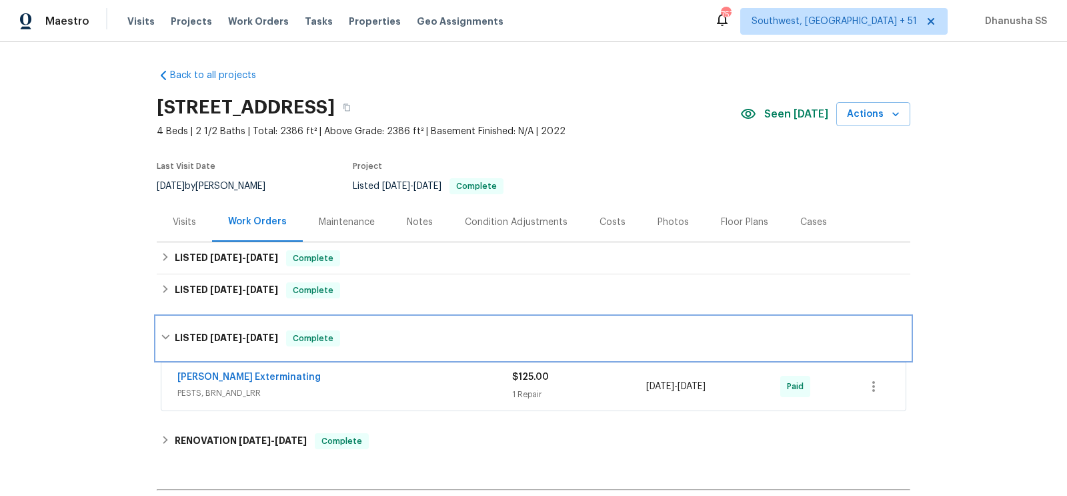
scroll to position [78, 0]
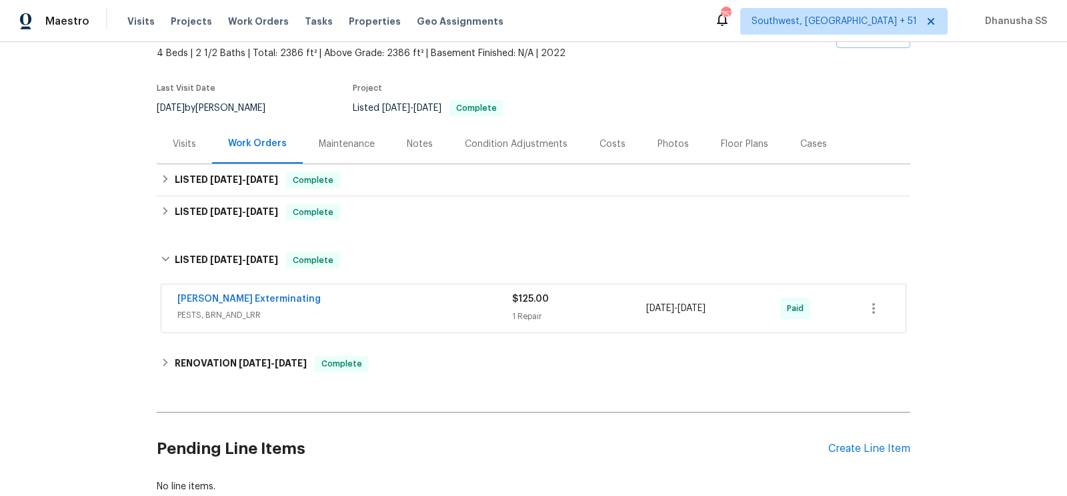
click at [428, 310] on span "PESTS, BRN_AND_LRR" at bounding box center [344, 314] width 335 height 13
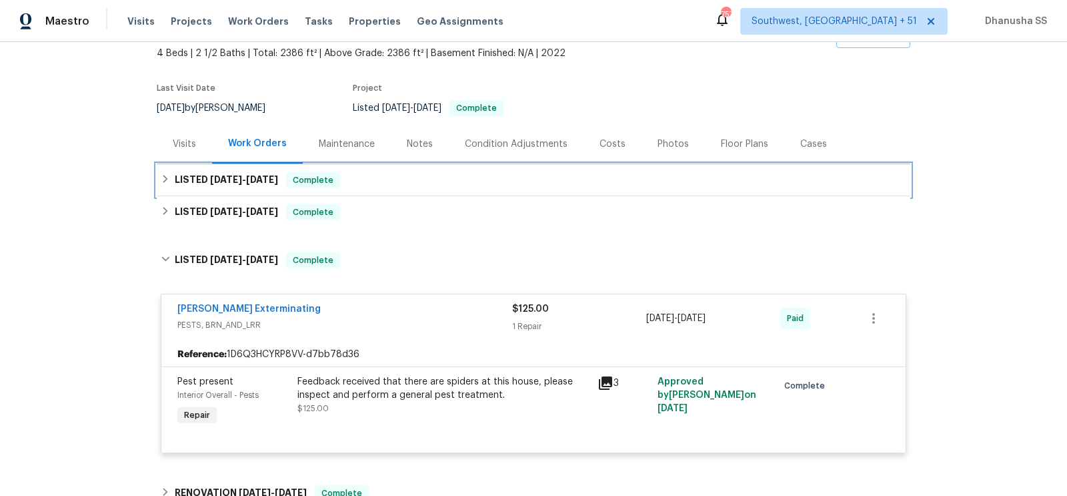
click at [440, 191] on div "LISTED [DATE] - [DATE] Complete" at bounding box center [534, 180] width 754 height 32
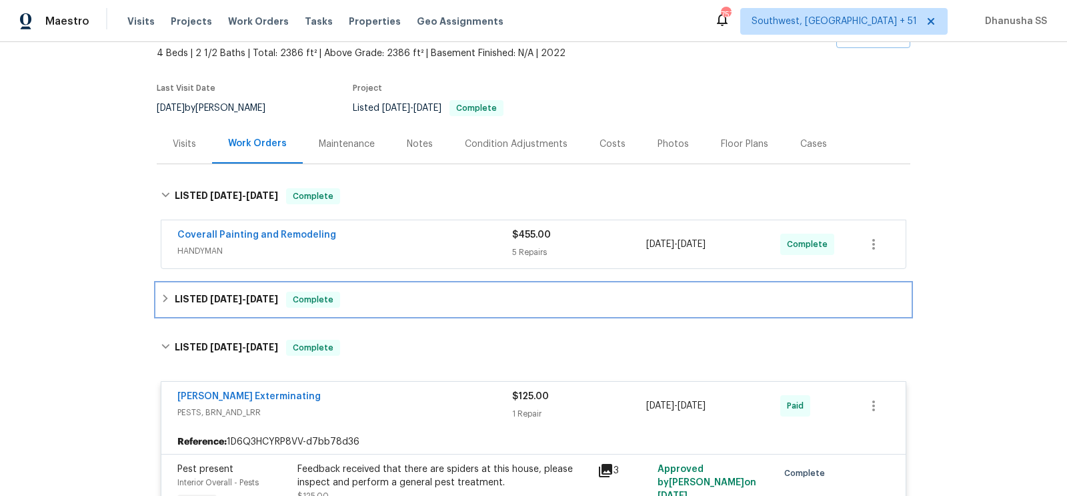
click at [388, 297] on div "LISTED [DATE] - [DATE] Complete" at bounding box center [534, 300] width 746 height 16
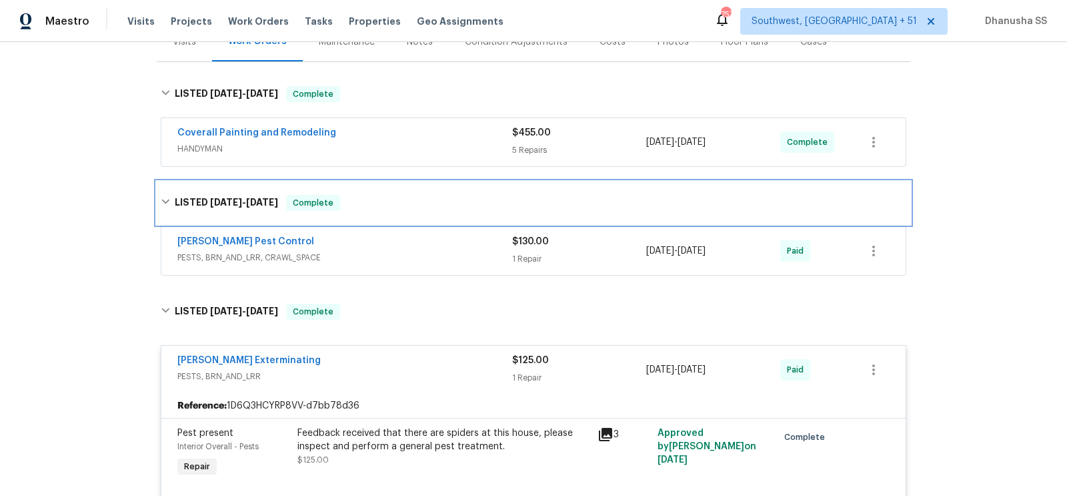
scroll to position [248, 0]
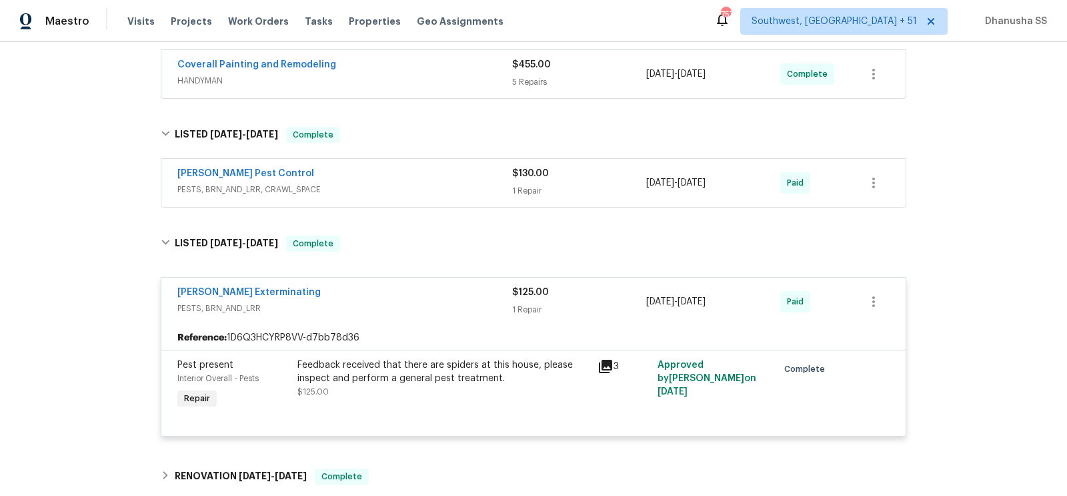
click at [431, 199] on div "[PERSON_NAME] Pest Control PESTS, BRN_AND_LRR, CRAWL_SPACE $130.00 1 Repair [DA…" at bounding box center [533, 183] width 745 height 48
click at [431, 194] on span "PESTS, BRN_AND_LRR, CRAWL_SPACE" at bounding box center [344, 189] width 335 height 13
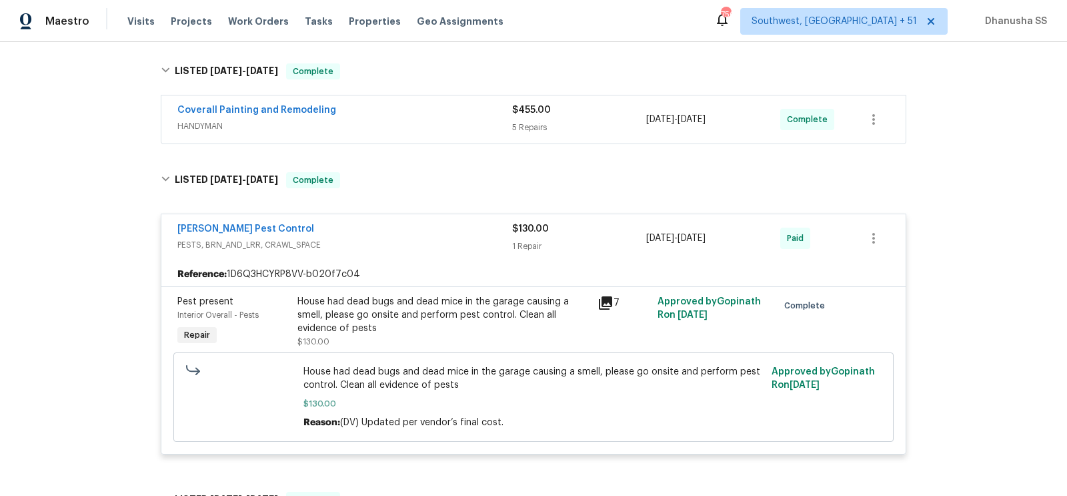
scroll to position [117, 0]
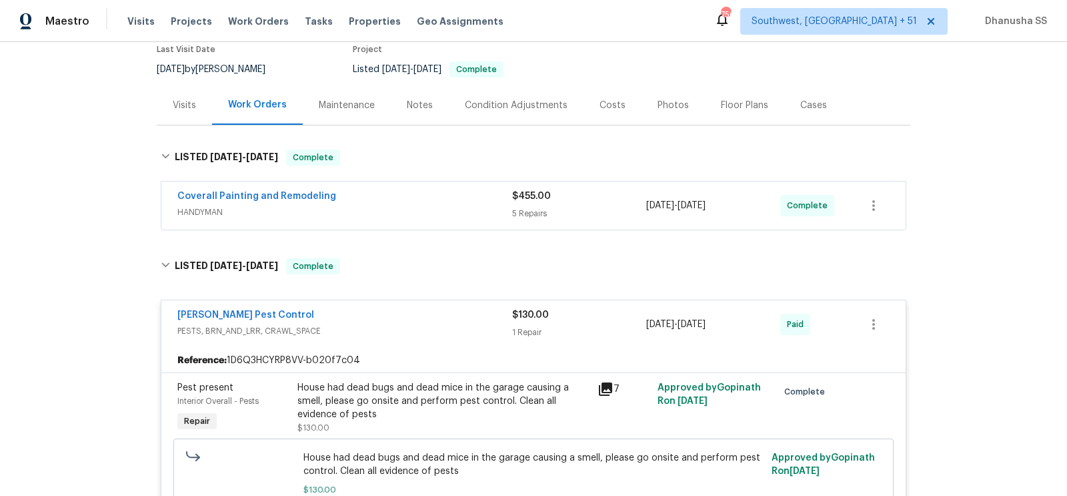
click at [458, 193] on div "Coverall Painting and Remodeling" at bounding box center [344, 197] width 335 height 16
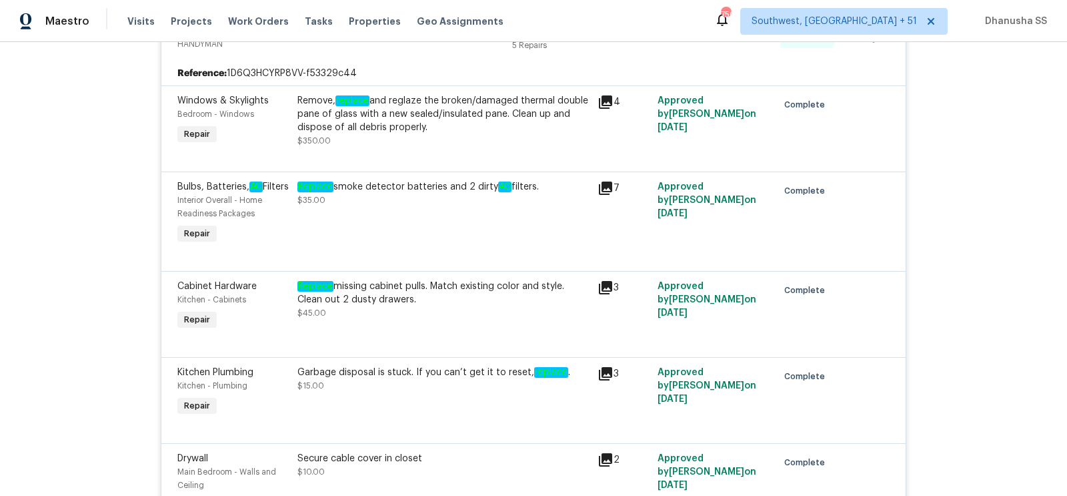
scroll to position [0, 0]
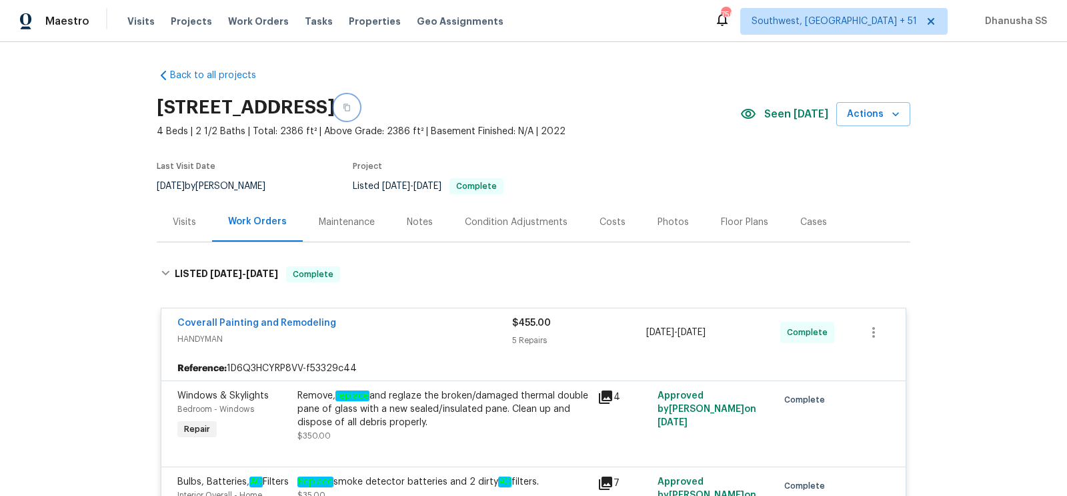
click at [359, 109] on button "button" at bounding box center [347, 107] width 24 height 24
